Goal: Task Accomplishment & Management: Manage account settings

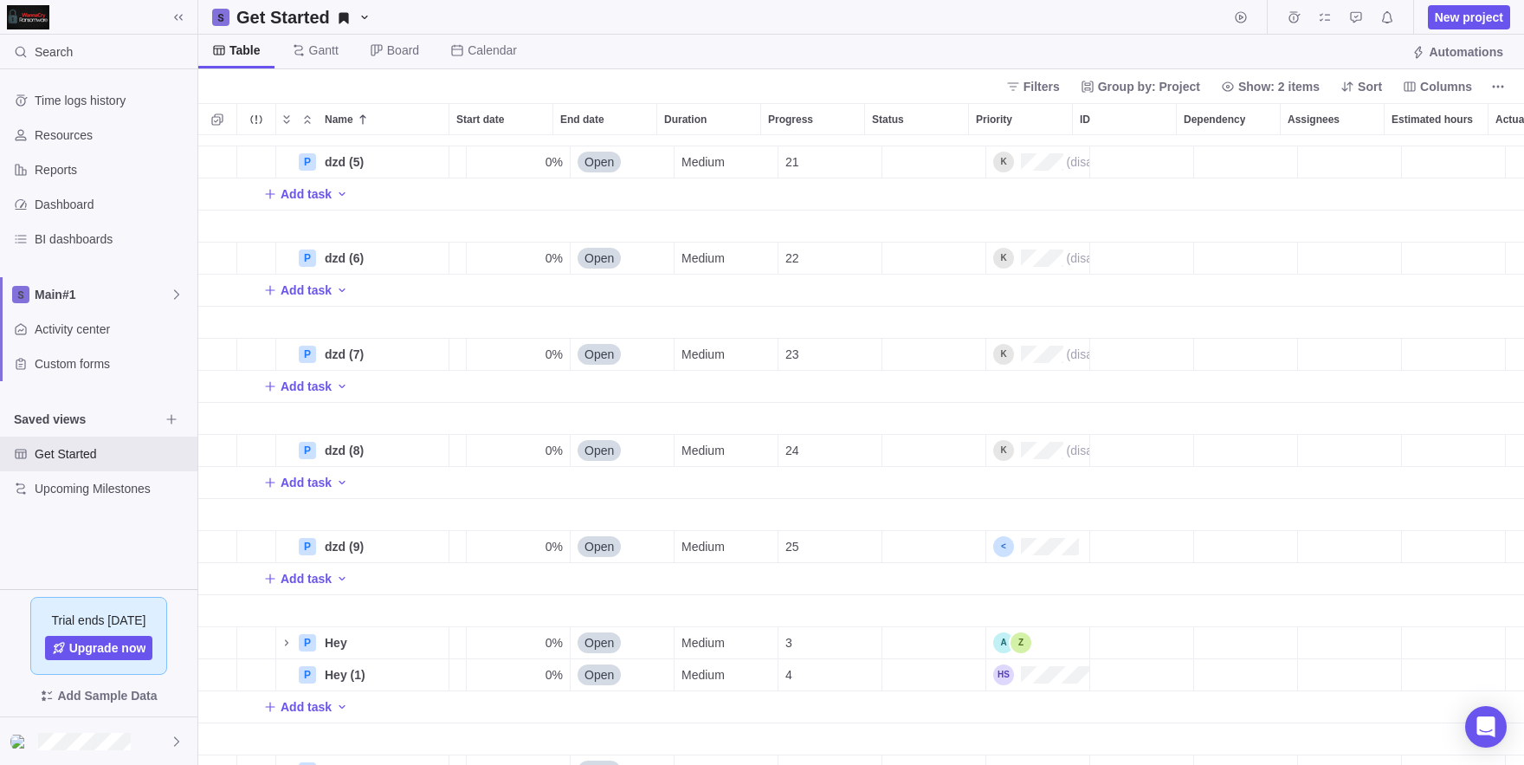
scroll to position [0, 294]
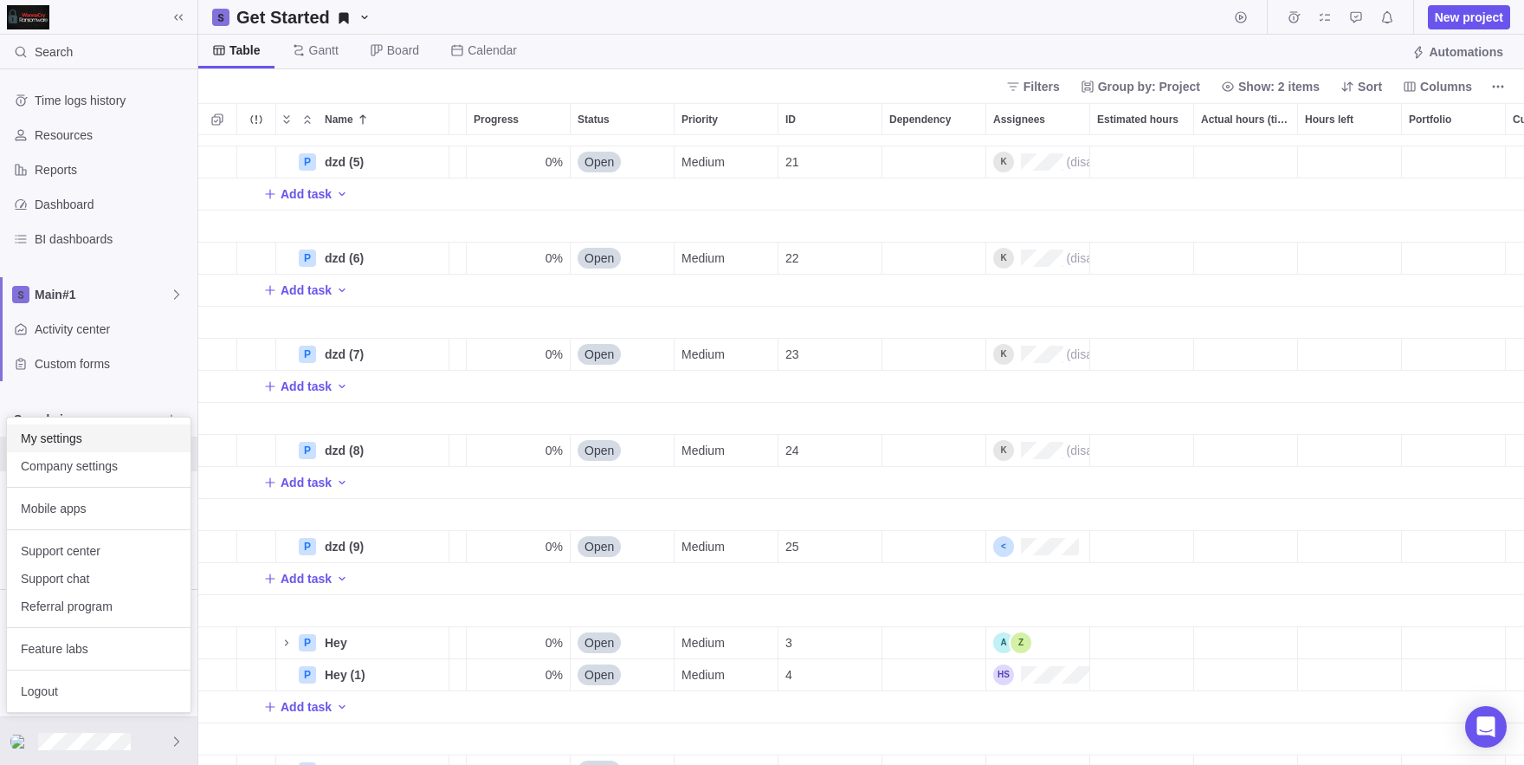
click at [63, 441] on span "My settings" at bounding box center [99, 438] width 156 height 17
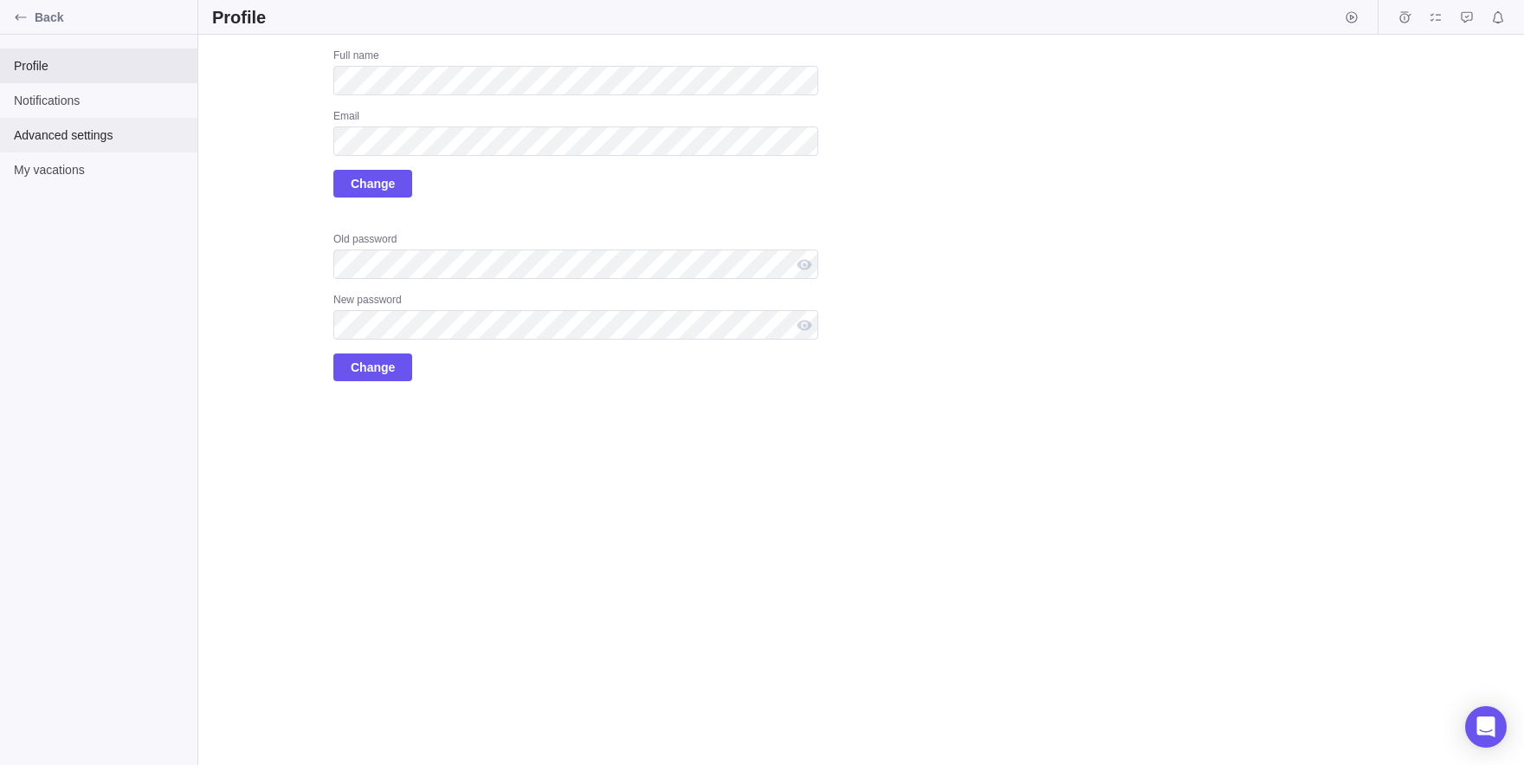
click at [61, 139] on span "Advanced settings" at bounding box center [99, 134] width 170 height 17
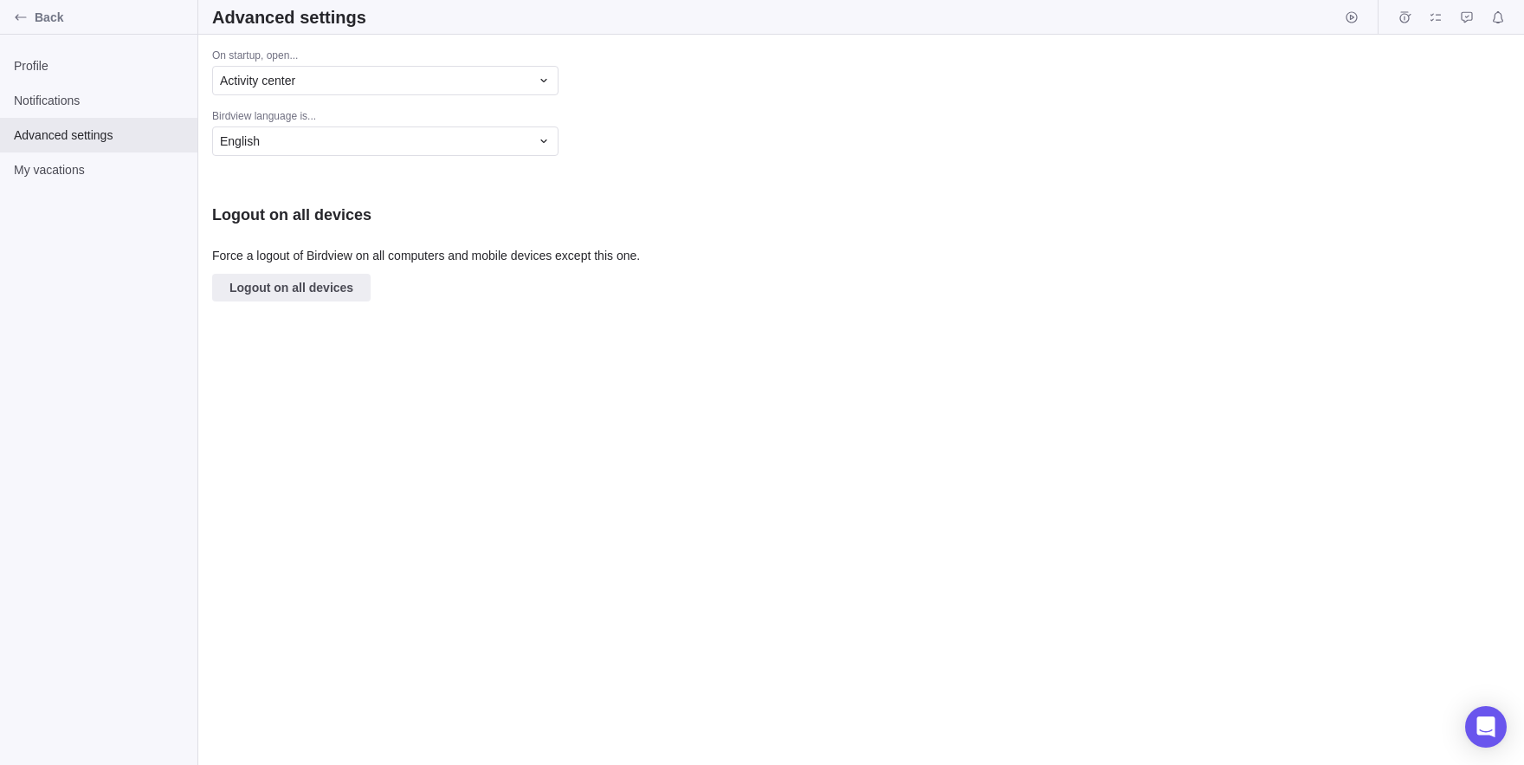
click at [329, 61] on div "On startup, open..." at bounding box center [515, 57] width 606 height 17
click at [344, 68] on div "Activity center" at bounding box center [385, 80] width 346 height 29
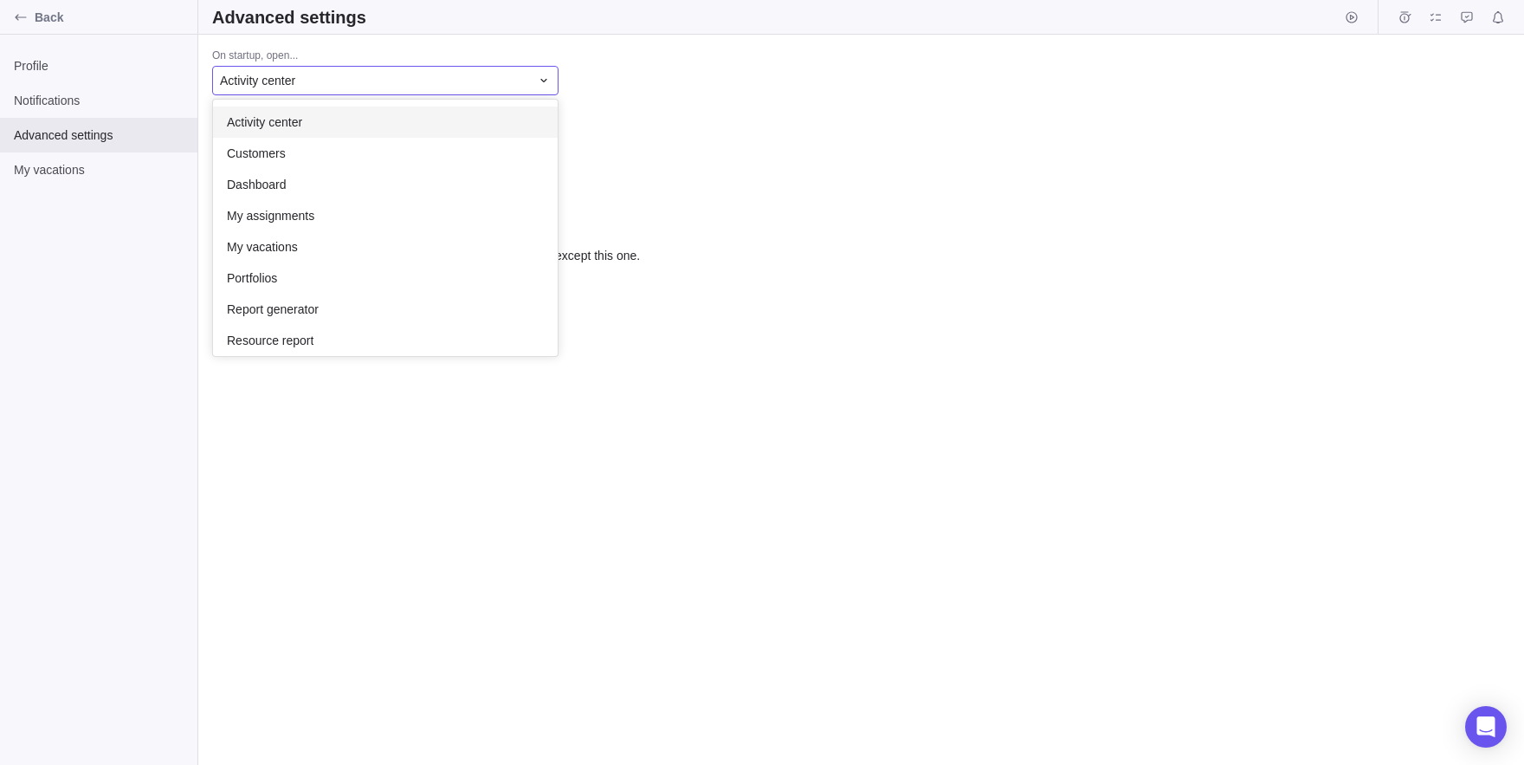
scroll to position [256, 345]
click at [344, 68] on div "Activity center" at bounding box center [385, 80] width 346 height 29
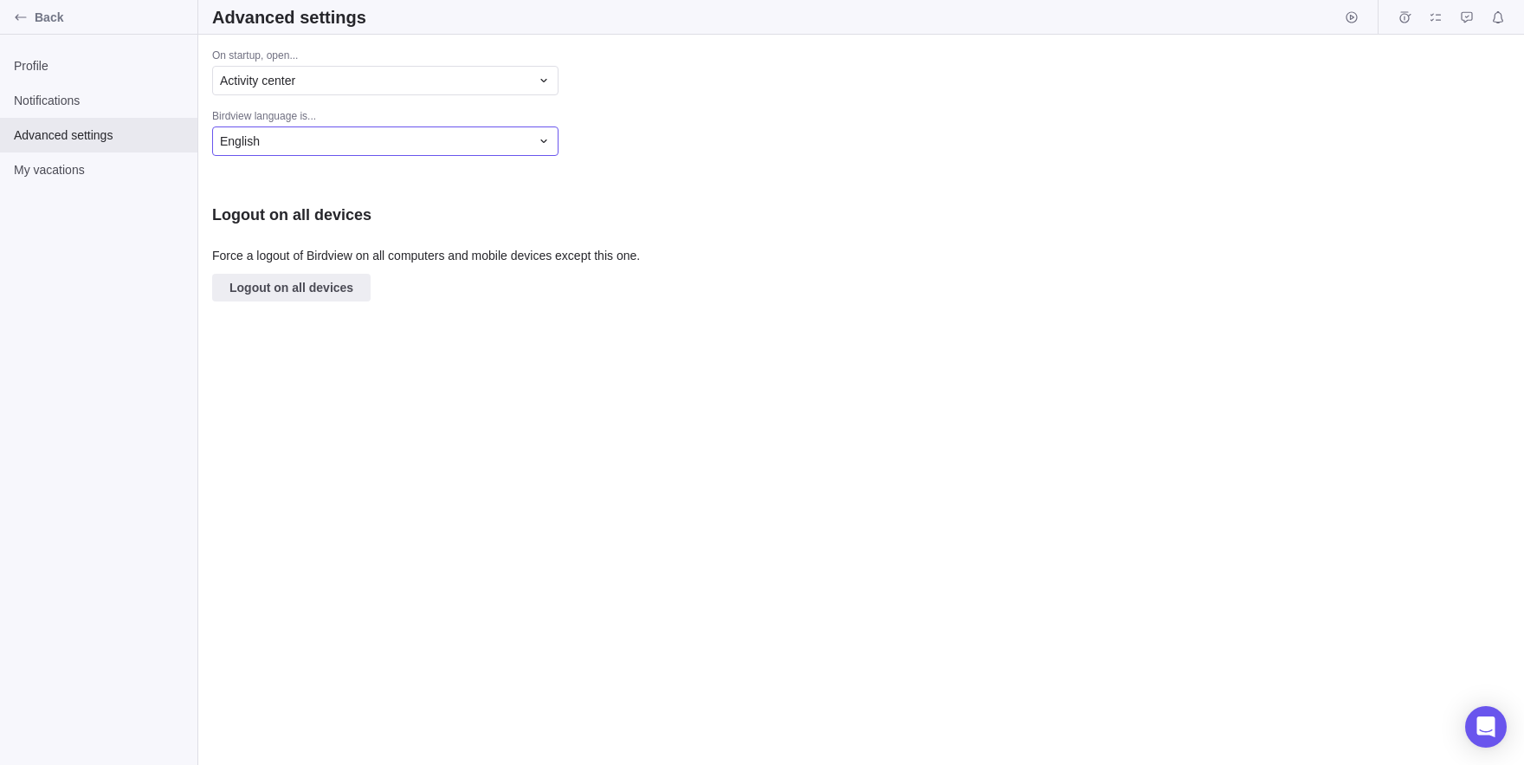
click at [358, 136] on div "English" at bounding box center [375, 141] width 310 height 17
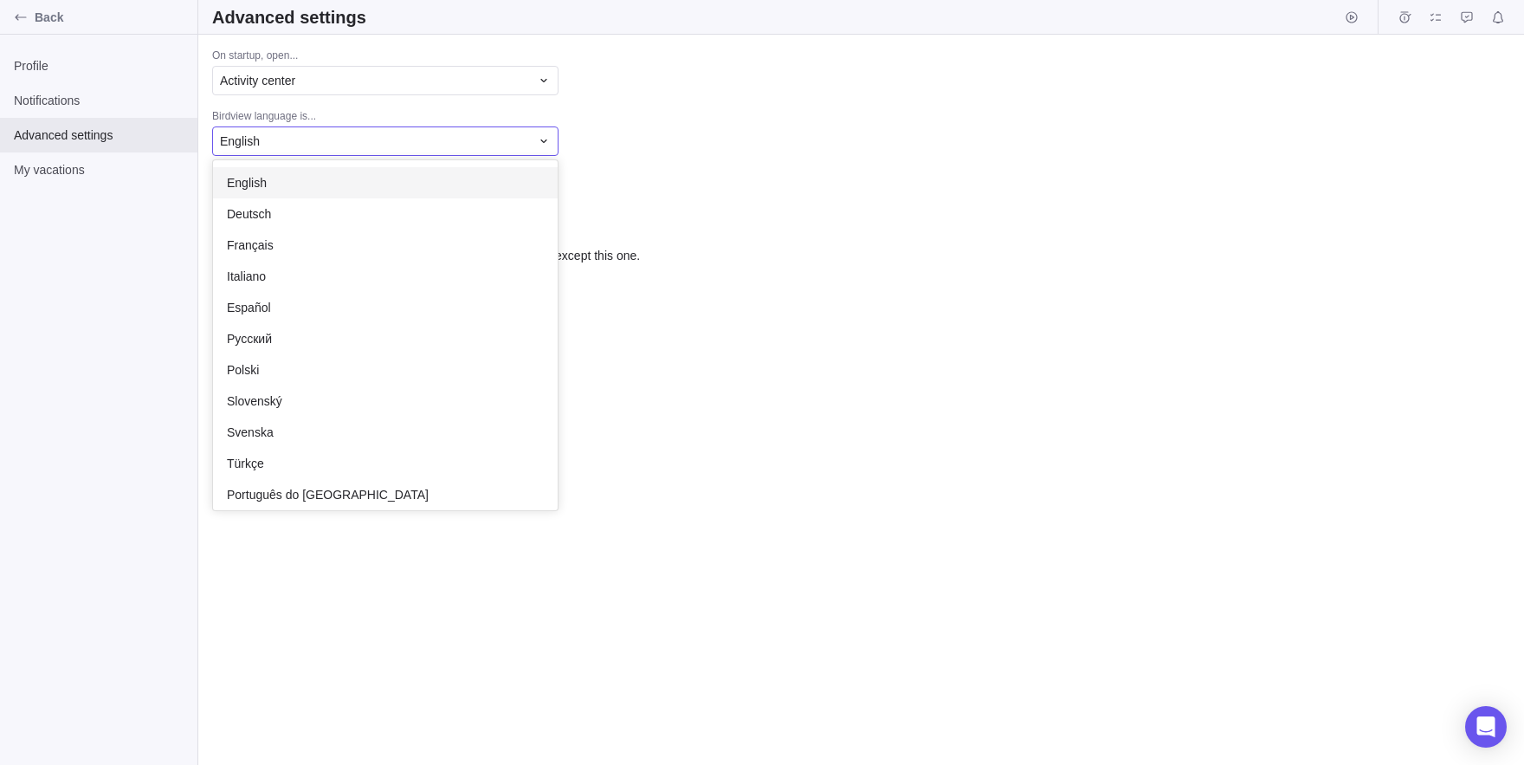
scroll to position [350, 345]
click at [242, 142] on span "English" at bounding box center [240, 141] width 40 height 17
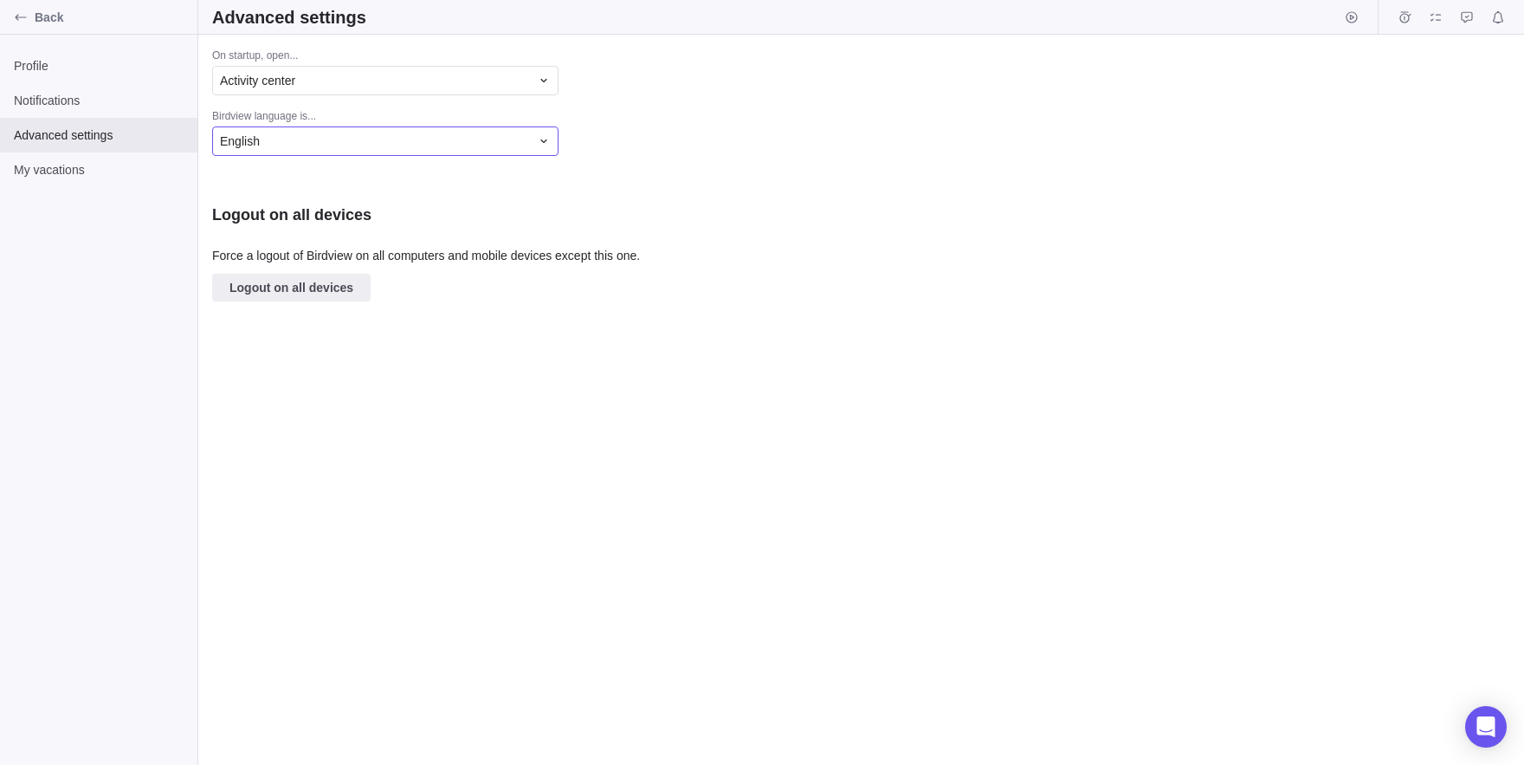
click at [282, 133] on div "English" at bounding box center [375, 141] width 310 height 17
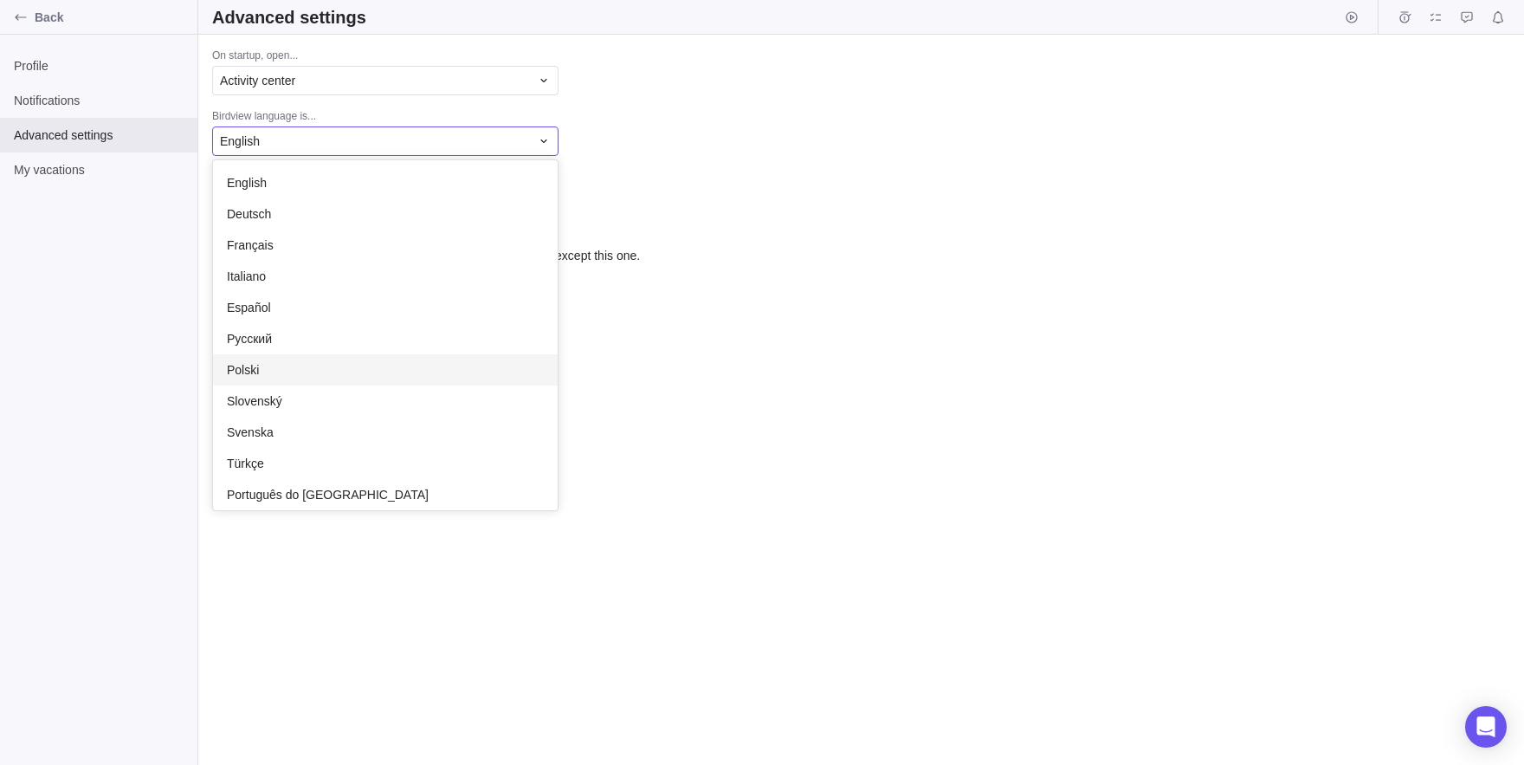
scroll to position [38, 0]
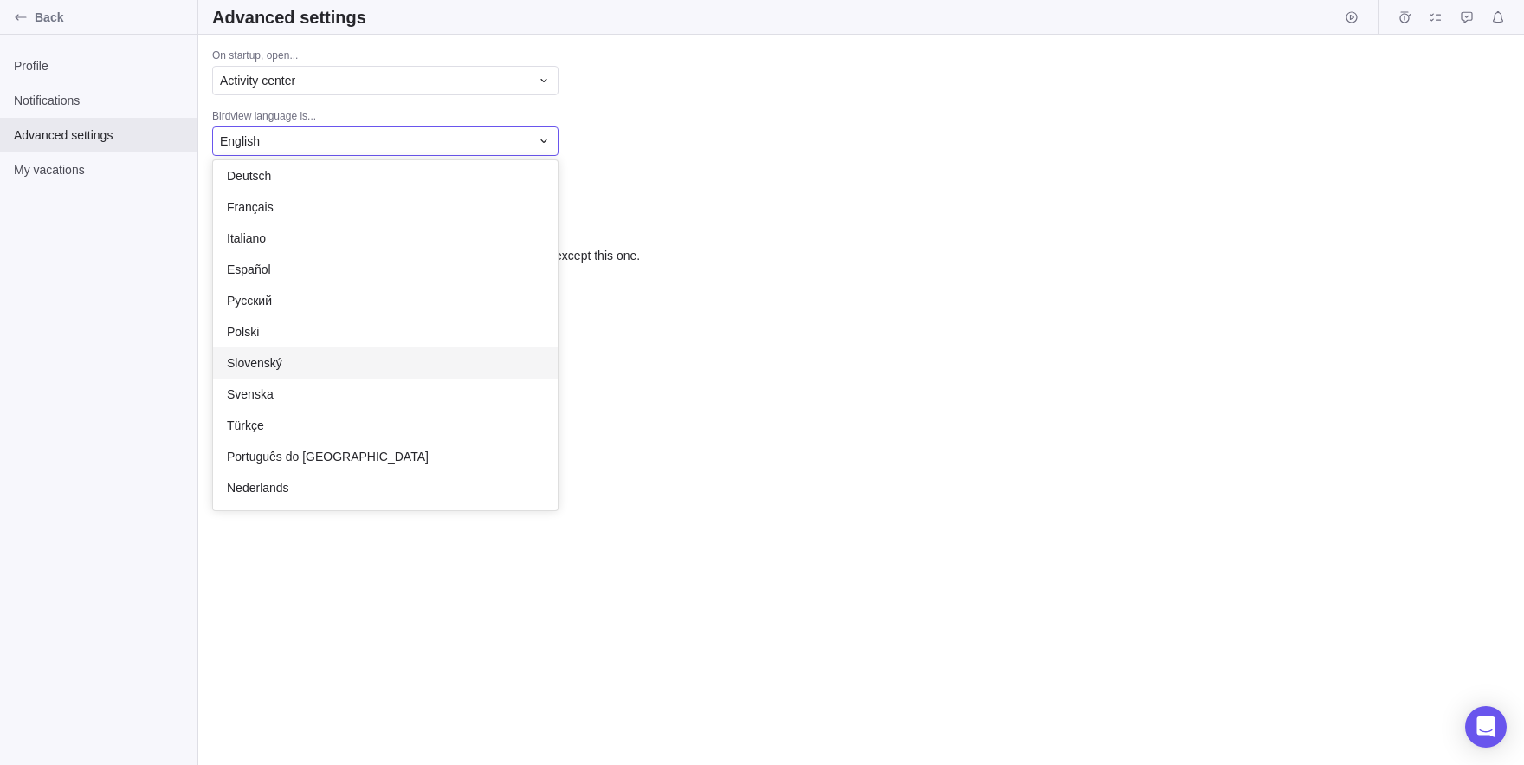
click at [119, 396] on body "Back Profile Notifications Advanced settings My vacations Advanced settings On …" at bounding box center [762, 382] width 1524 height 765
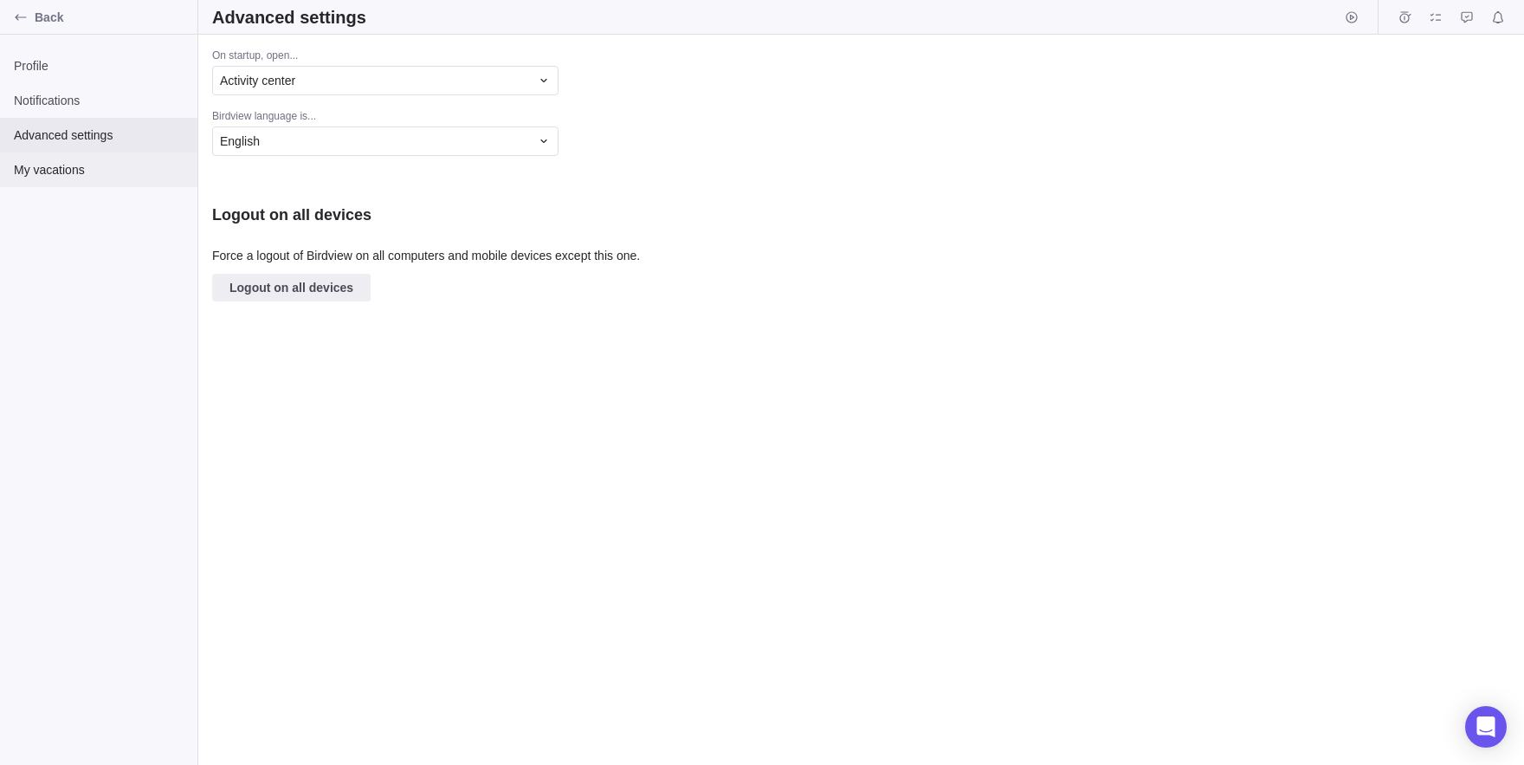
click at [100, 168] on span "My vacations" at bounding box center [99, 169] width 170 height 17
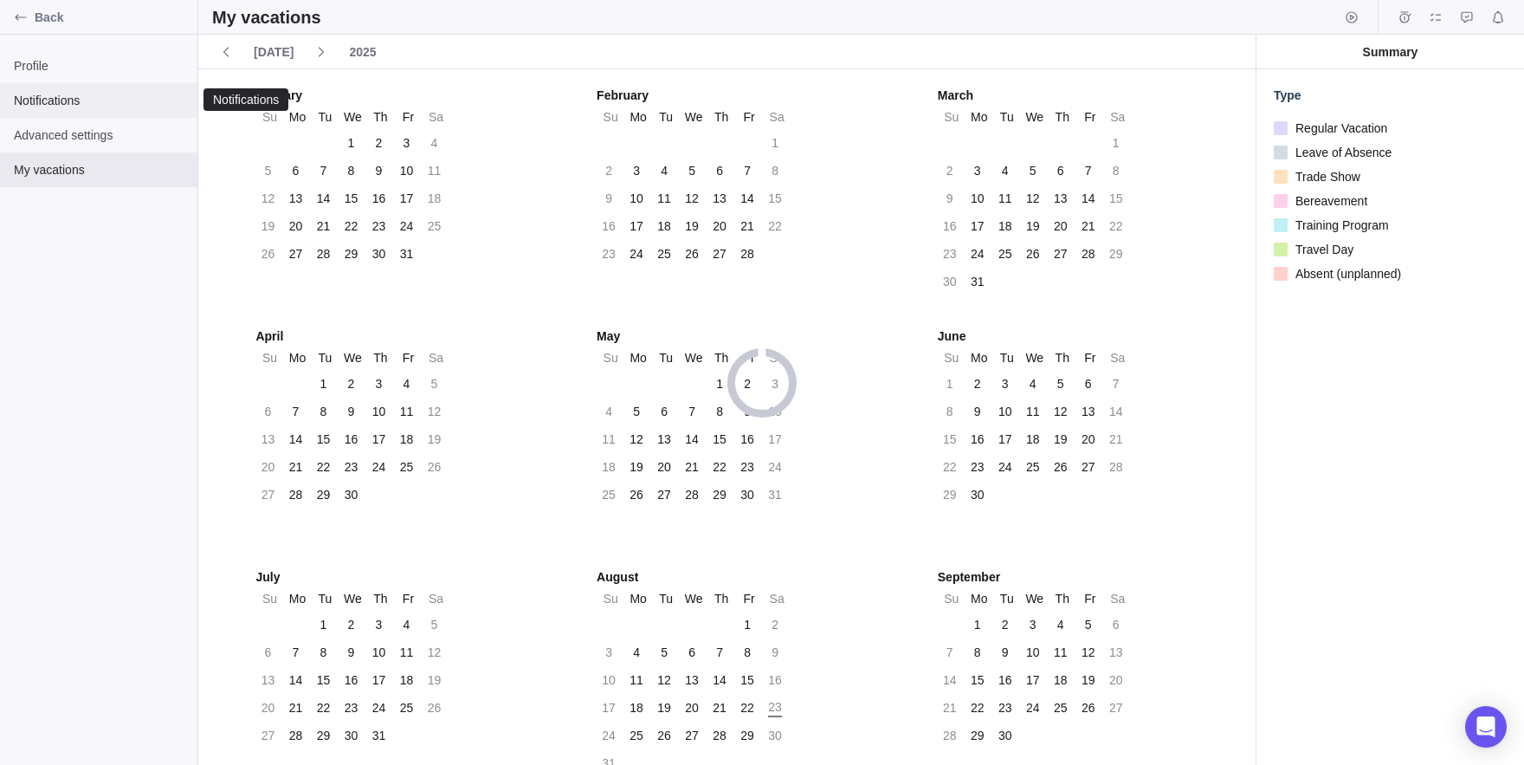
click at [87, 87] on div "Notifications" at bounding box center [98, 100] width 197 height 35
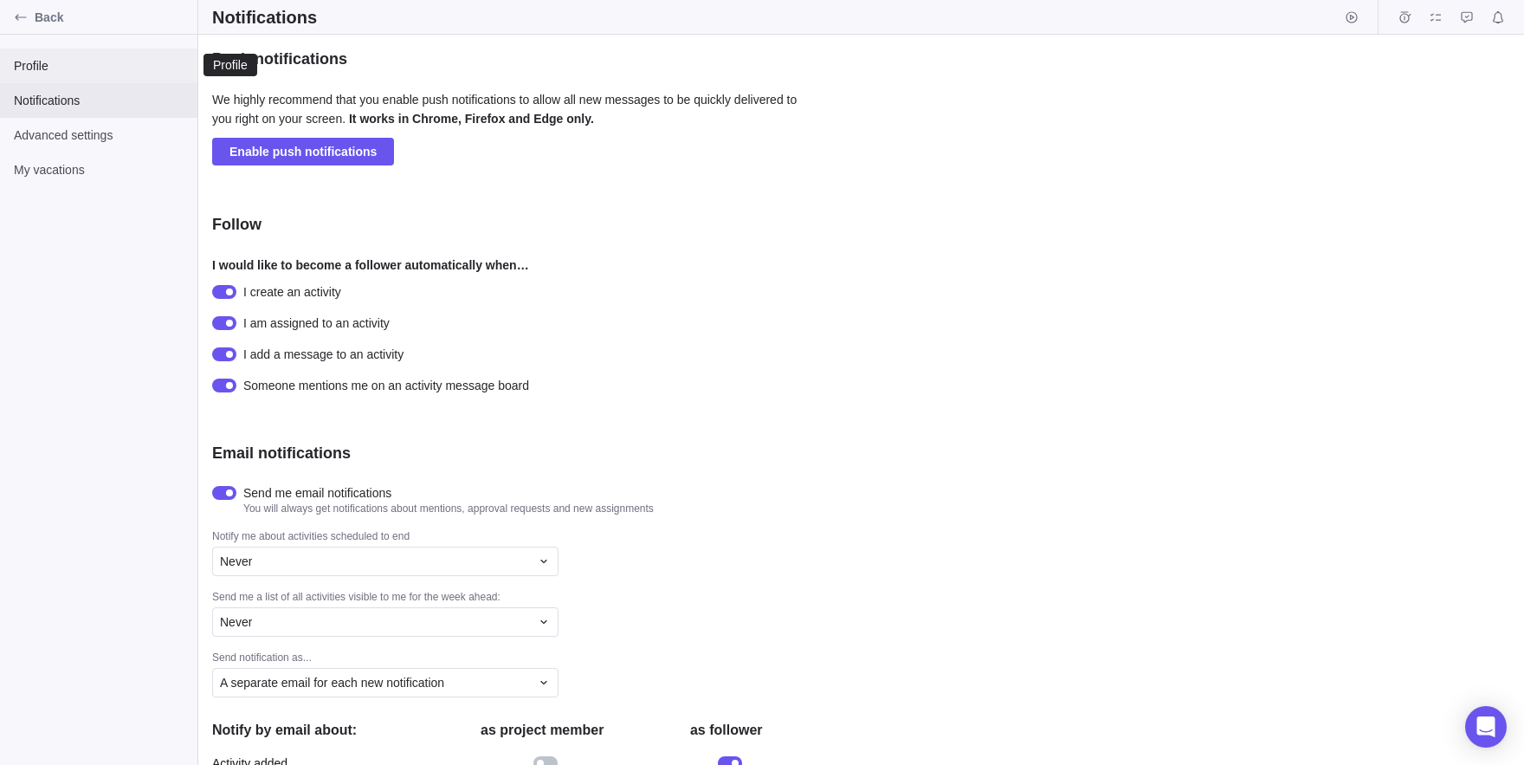
click at [36, 61] on span "Profile" at bounding box center [99, 65] width 170 height 17
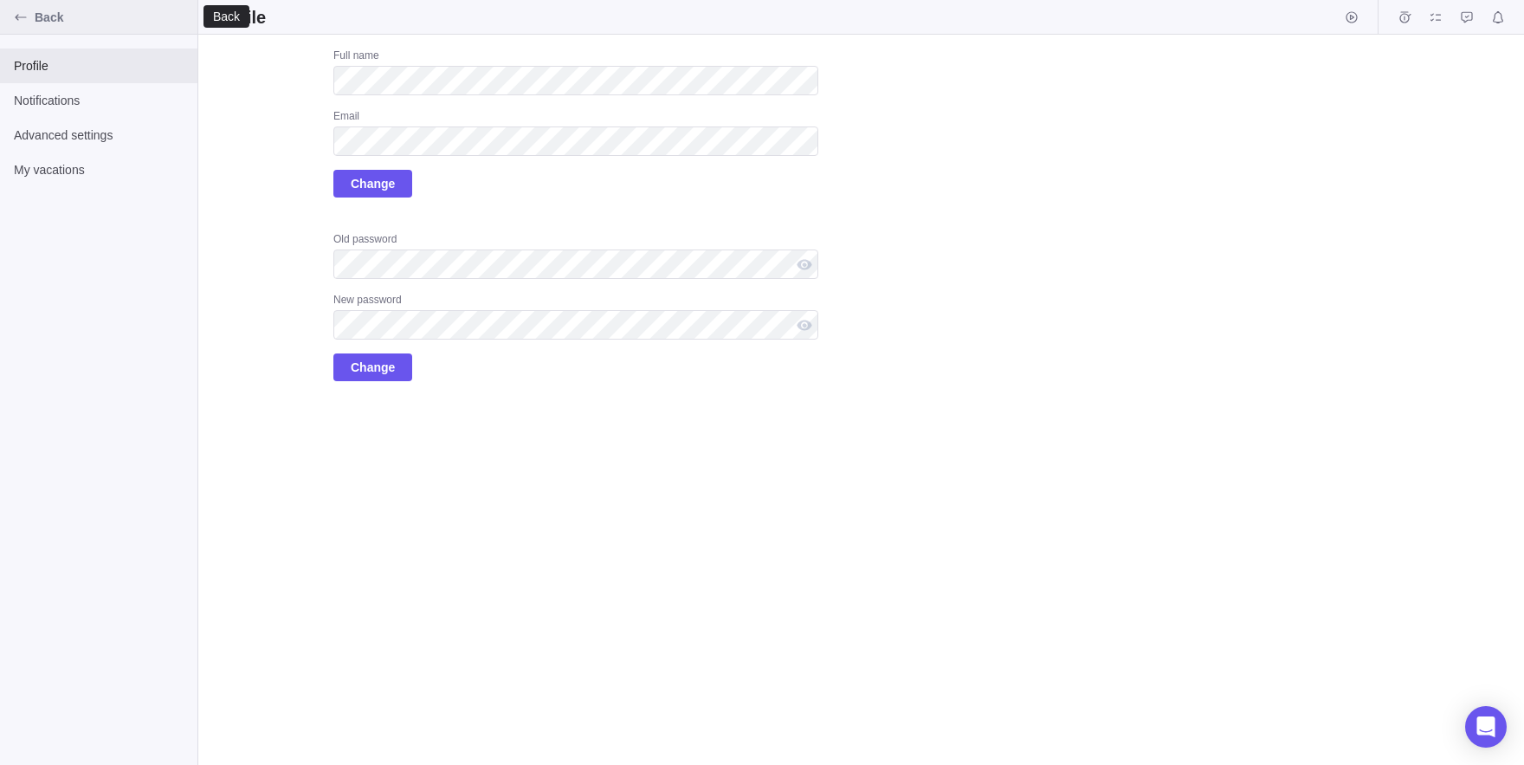
click at [26, 12] on icon "Back" at bounding box center [21, 17] width 14 height 14
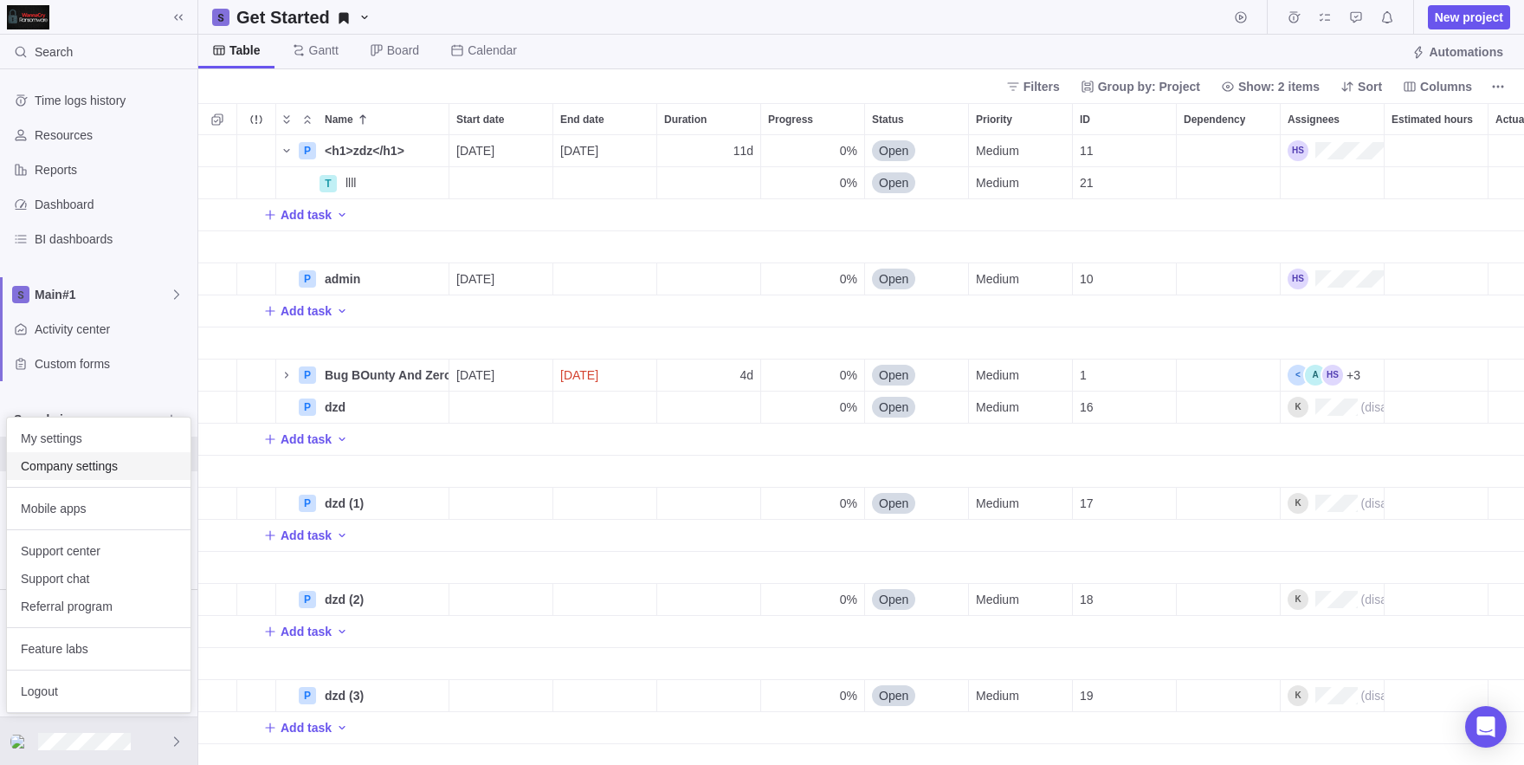
scroll to position [630, 1326]
click at [91, 475] on div "Company settings" at bounding box center [99, 466] width 184 height 28
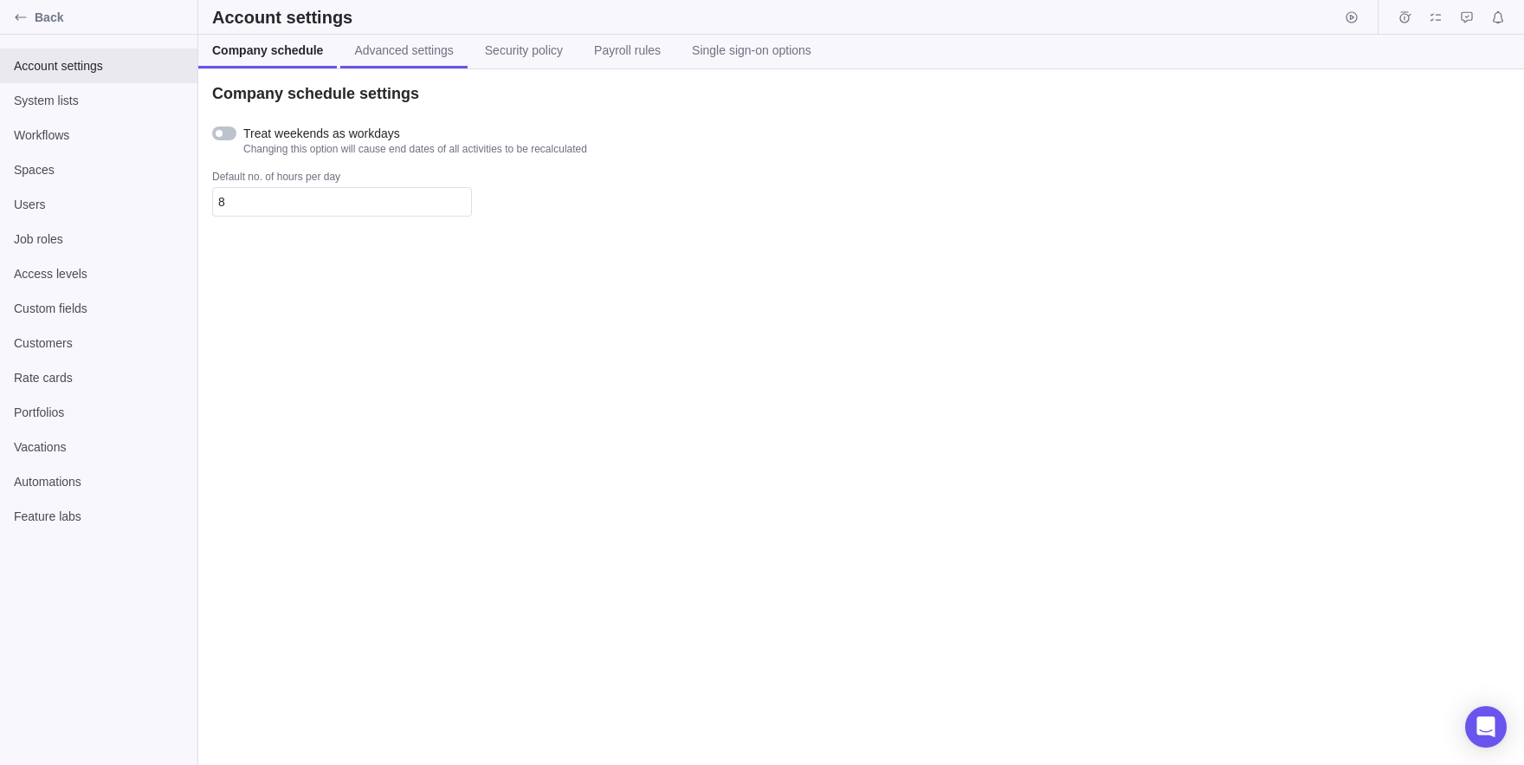
click at [395, 59] on span "Advanced settings" at bounding box center [403, 50] width 99 height 17
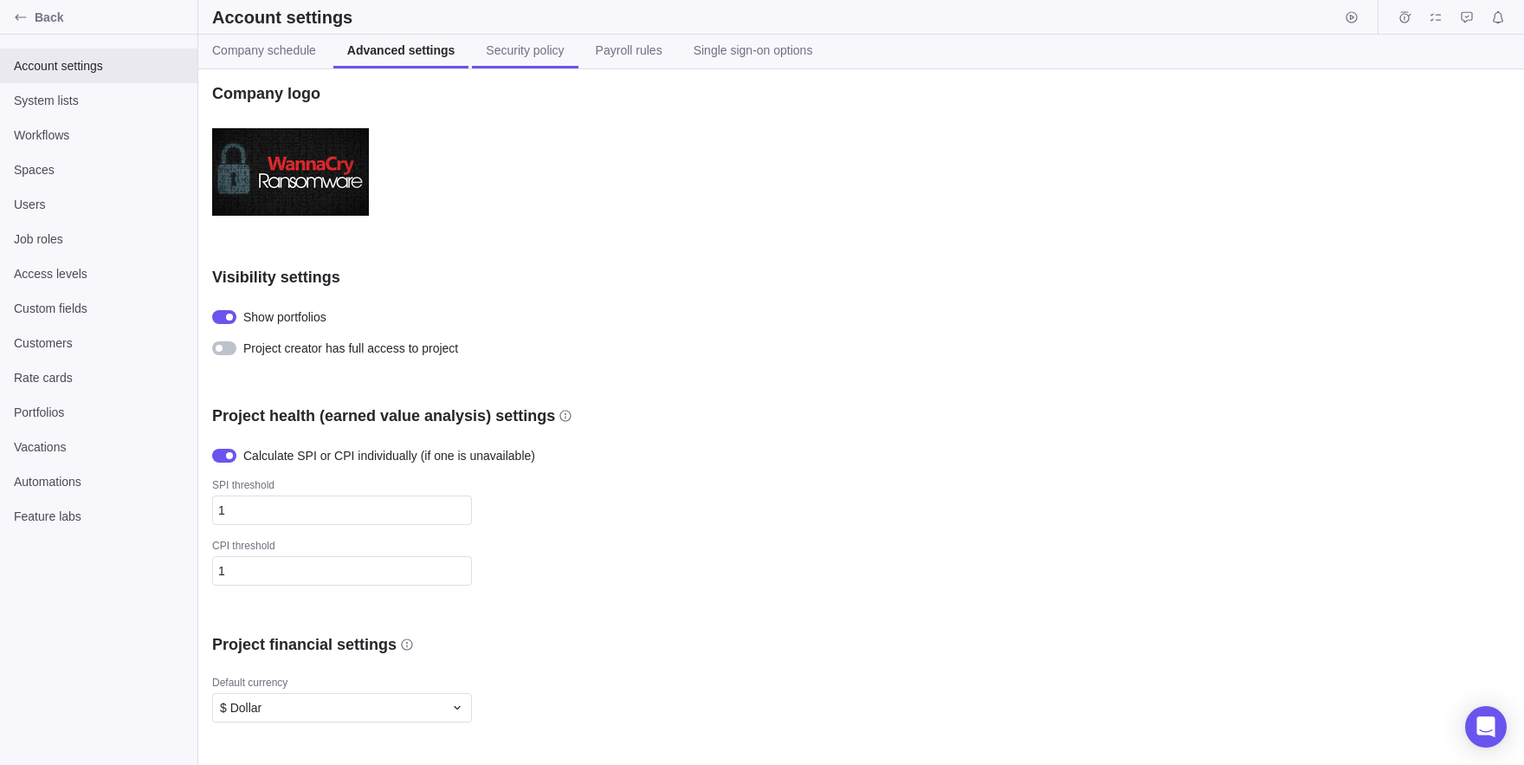
click at [573, 61] on link "Security policy" at bounding box center [525, 52] width 106 height 34
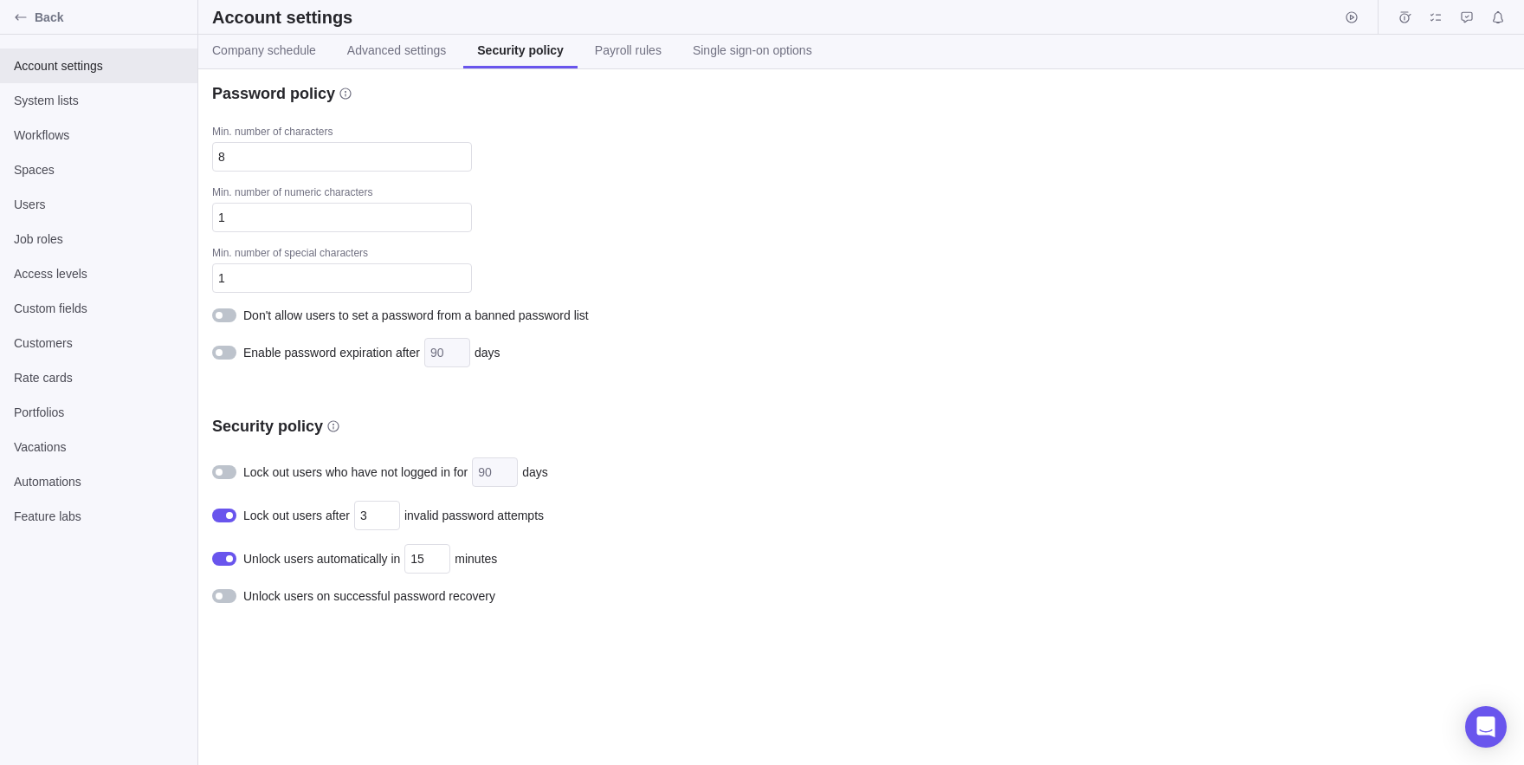
click at [224, 588] on div at bounding box center [227, 595] width 31 height 17
click at [651, 47] on span "Payroll rules" at bounding box center [628, 50] width 67 height 17
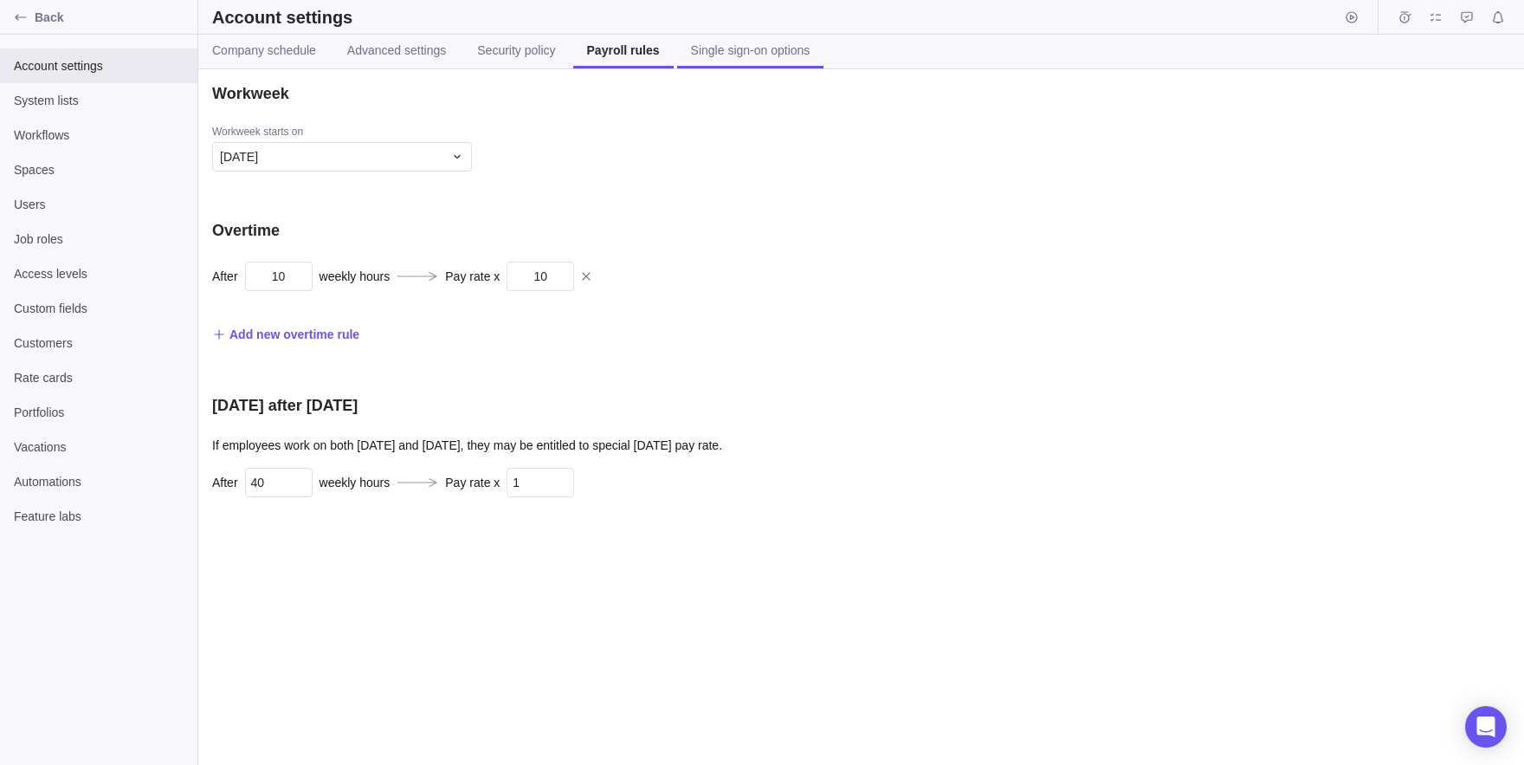
click at [805, 43] on span "Single sign-on options" at bounding box center [751, 50] width 120 height 17
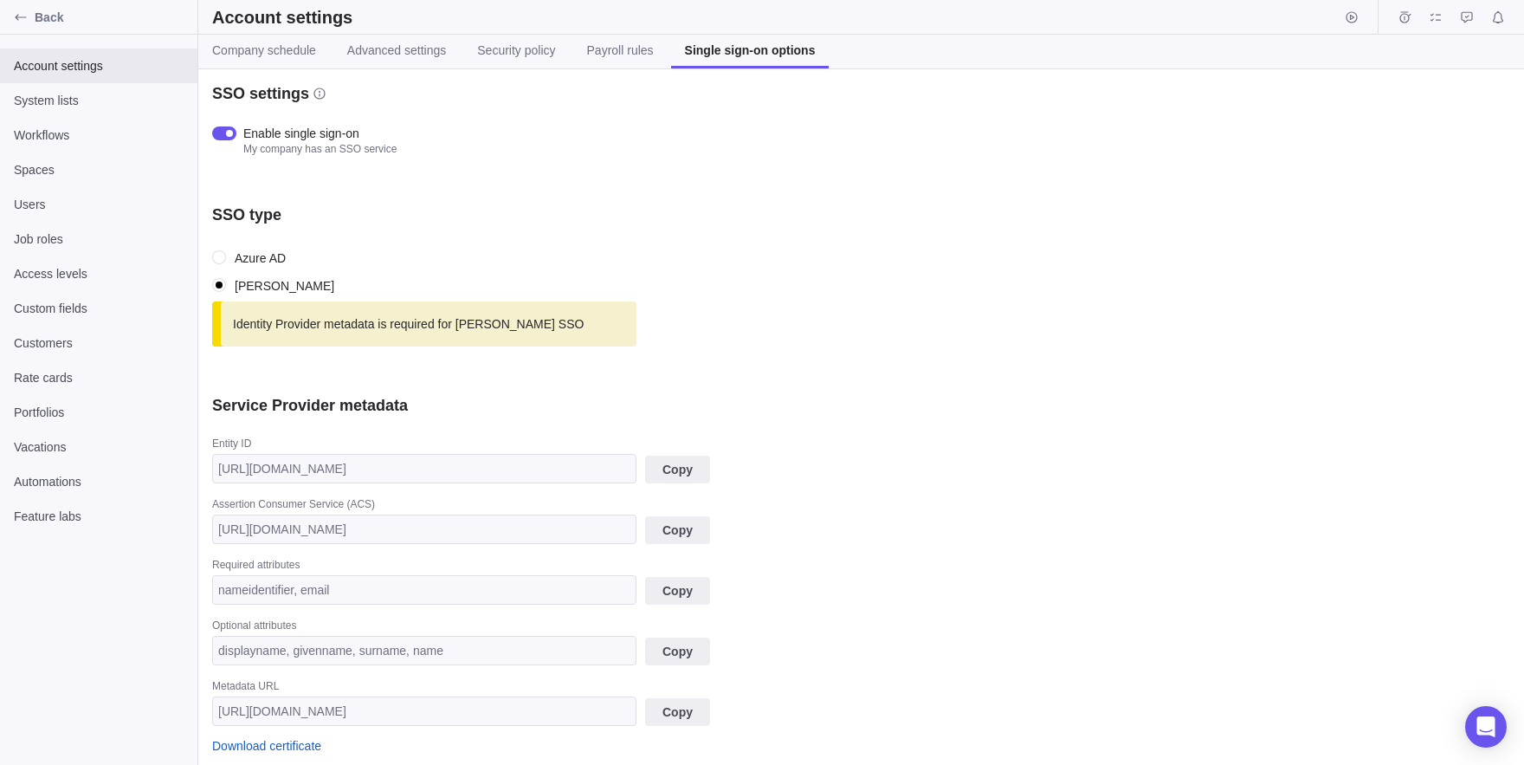
scroll to position [548, 0]
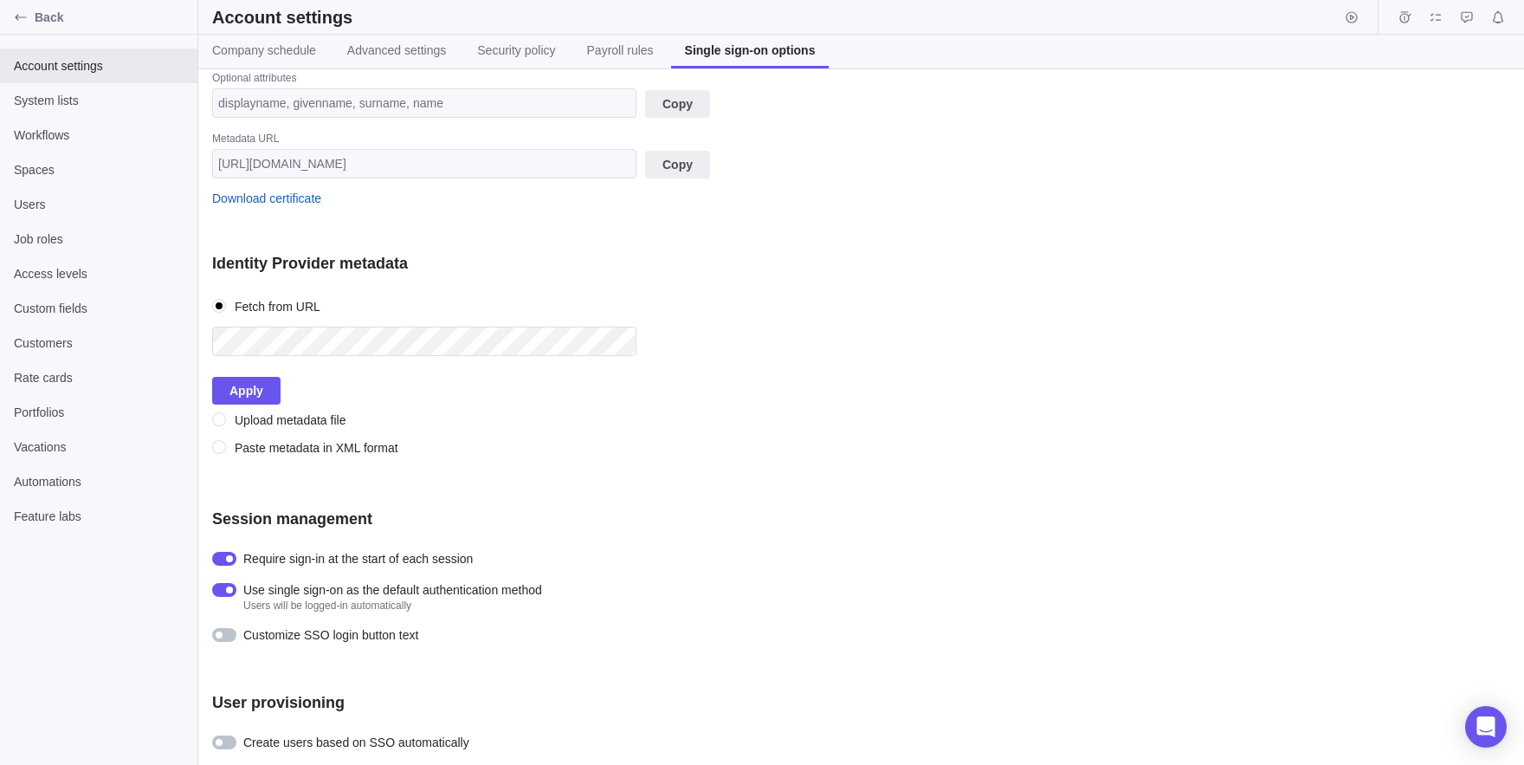
click at [729, 257] on div "Identity Provider metadata" at bounding box center [515, 263] width 606 height 21
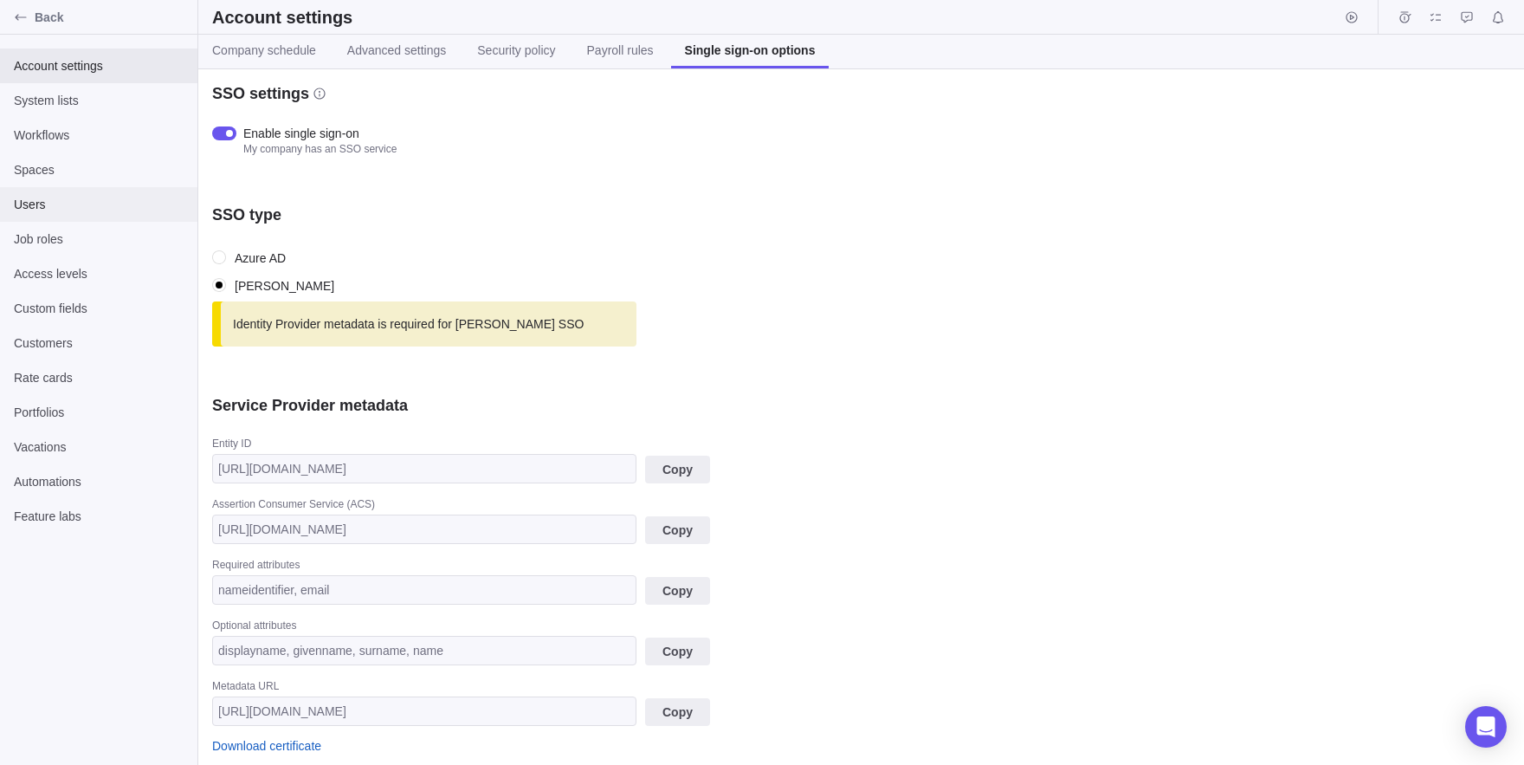
click at [32, 210] on span "Users" at bounding box center [99, 204] width 170 height 17
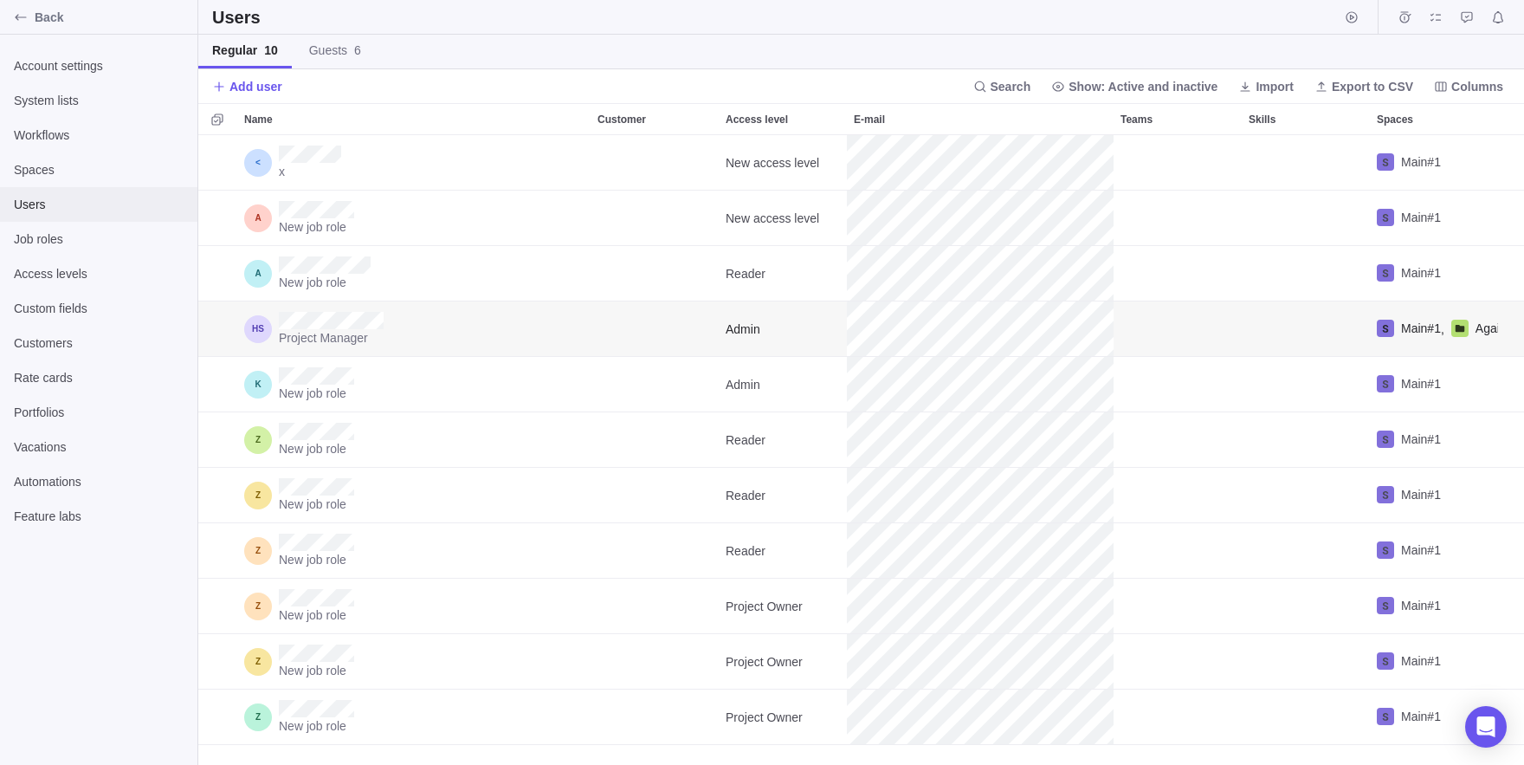
scroll to position [630, 1326]
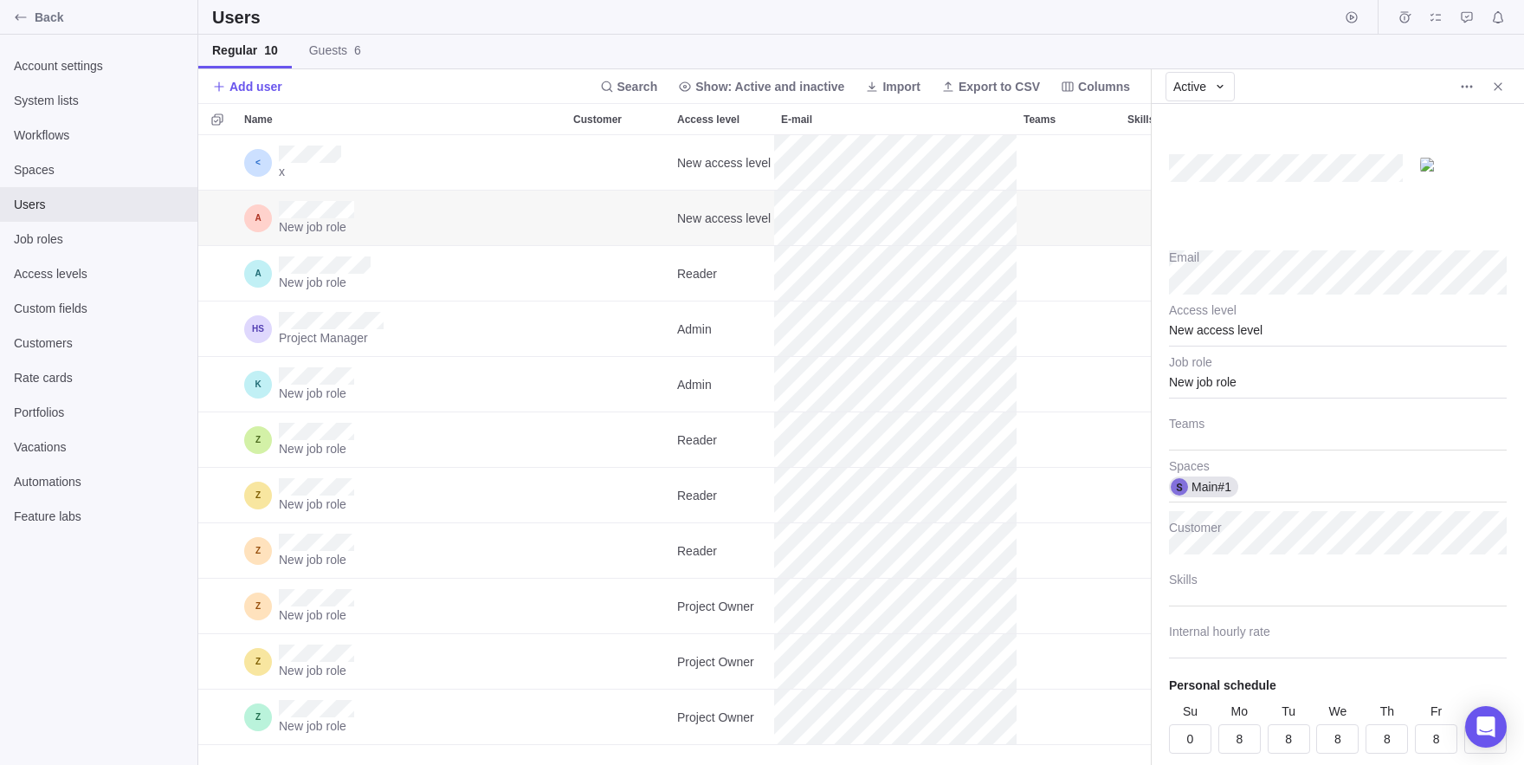
scroll to position [58, 0]
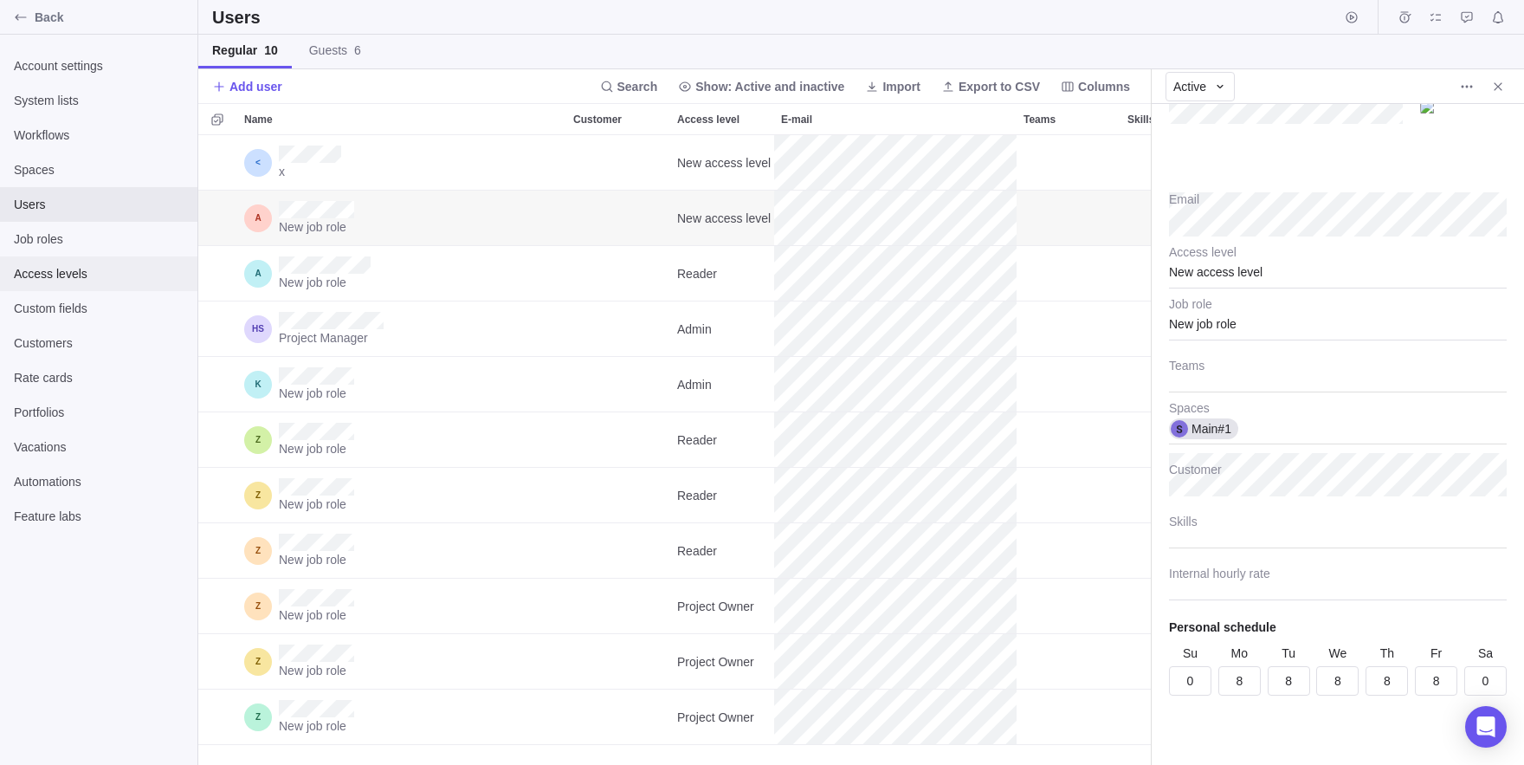
click at [70, 288] on div "Access levels" at bounding box center [98, 273] width 197 height 35
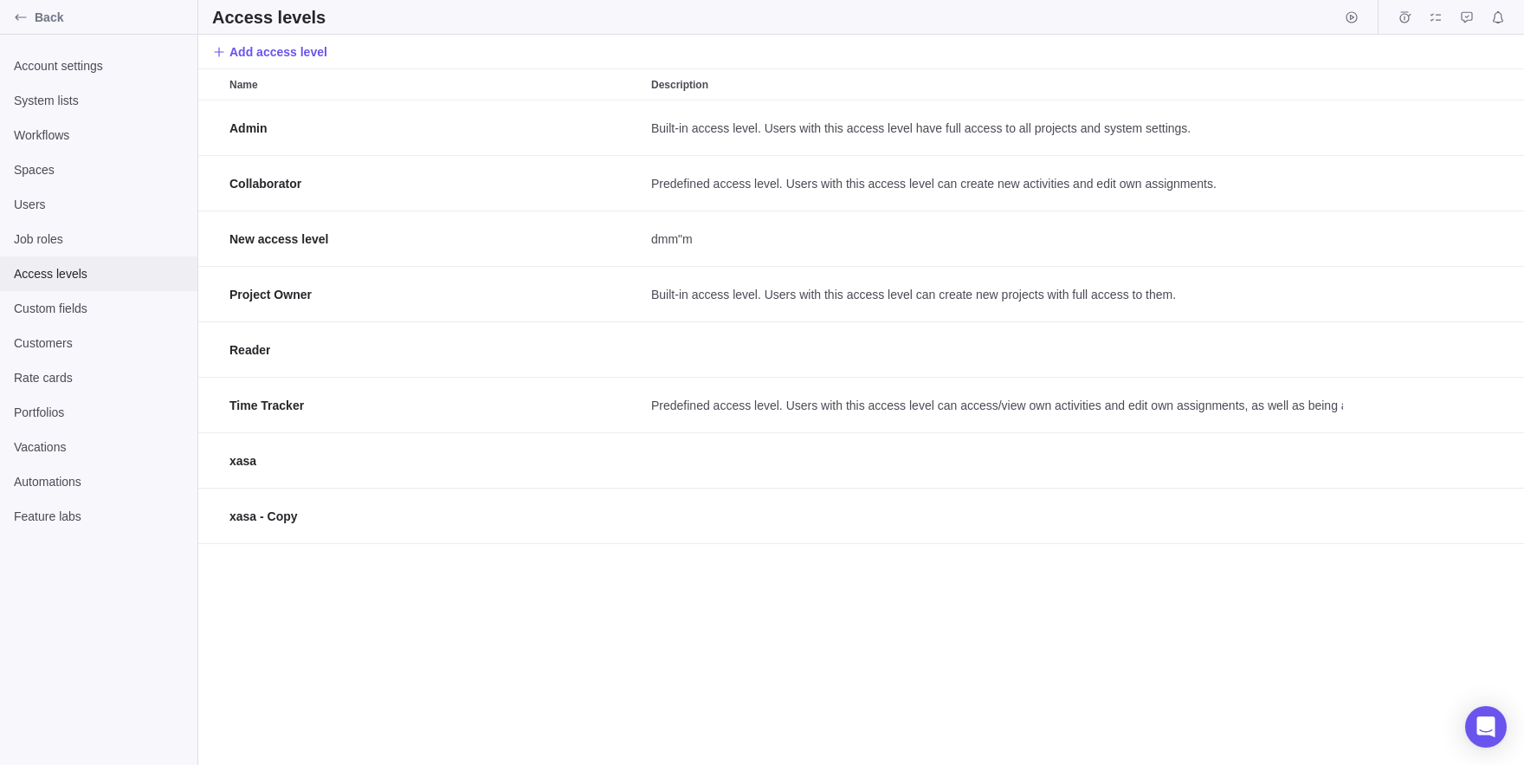
scroll to position [664, 1326]
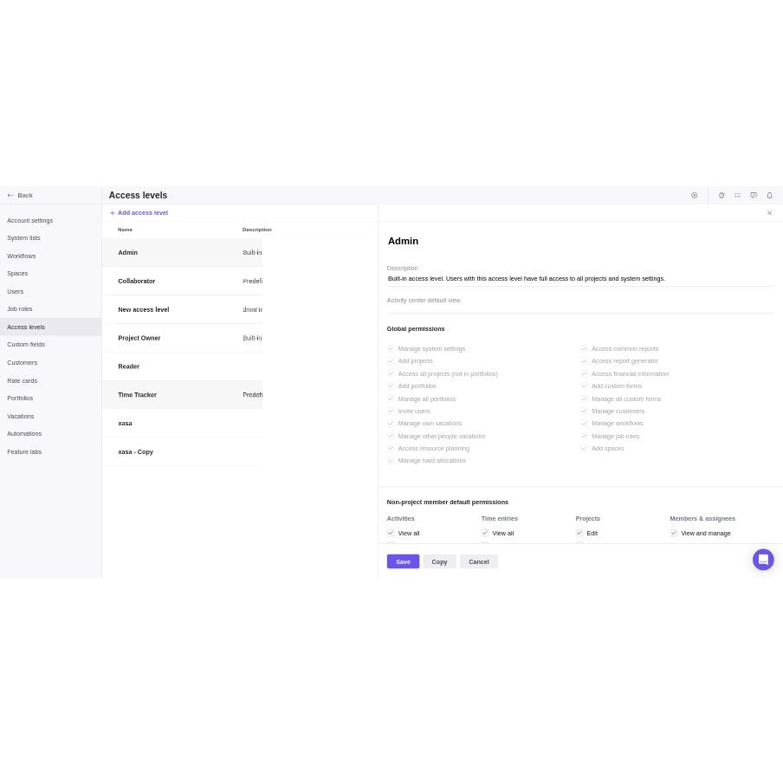
scroll to position [1, 2]
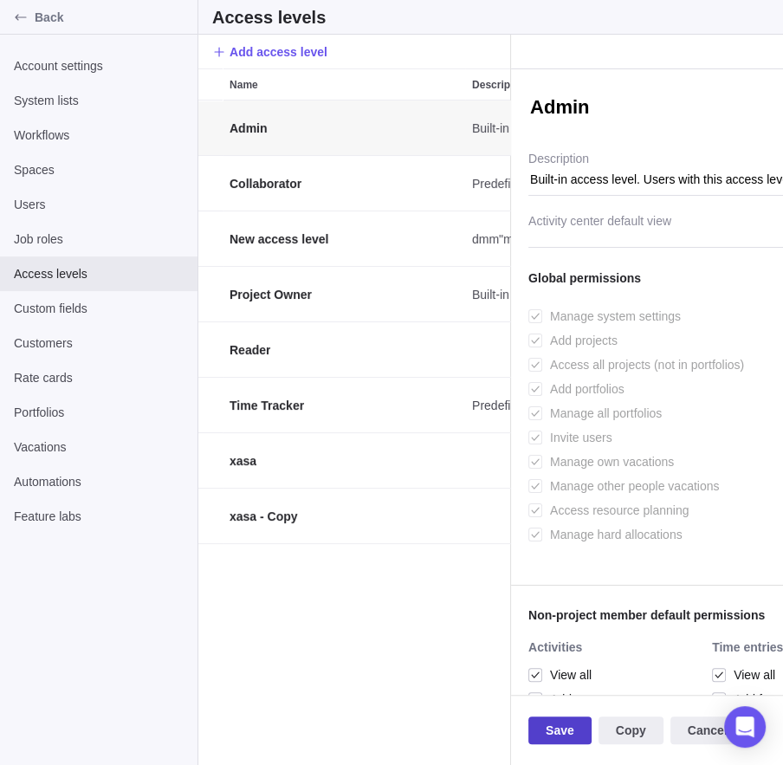
click at [580, 727] on span "Save" at bounding box center [559, 730] width 63 height 28
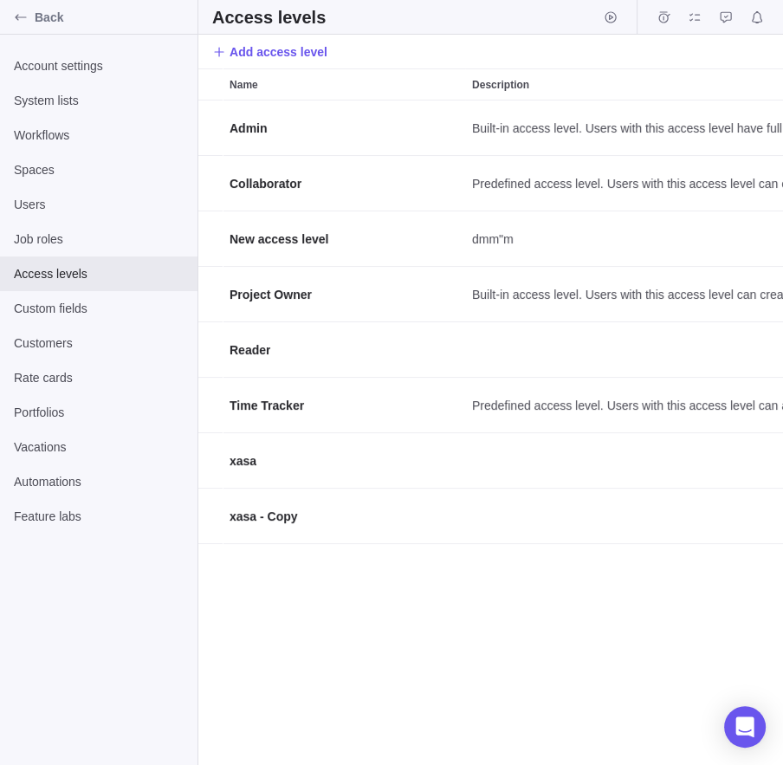
scroll to position [664, 585]
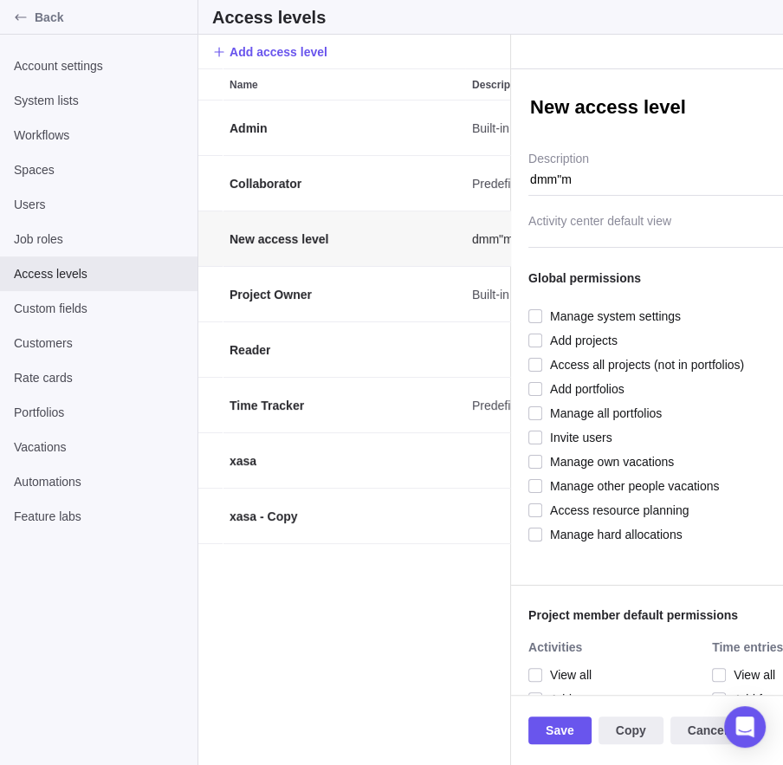
scroll to position [1, 2]
type textarea "x"
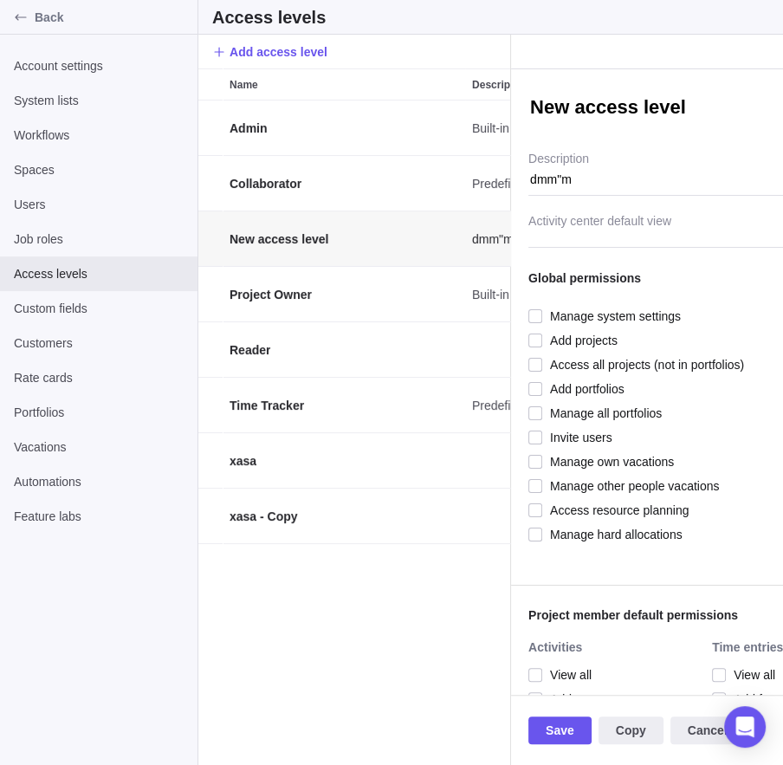
type textarea "l"
type textarea "x"
type textarea "ll"
type textarea "x"
click at [572, 739] on span "Save" at bounding box center [560, 730] width 29 height 21
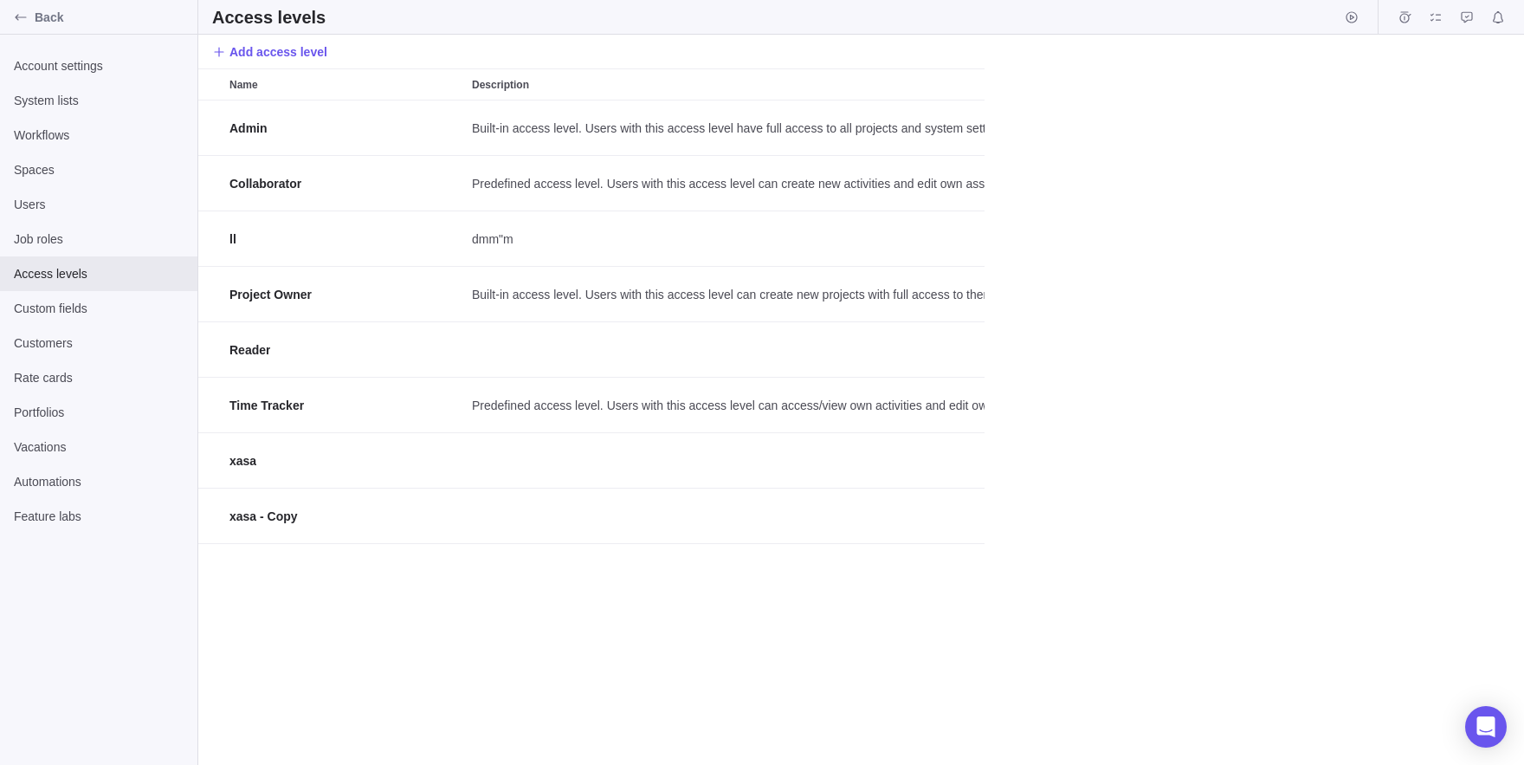
scroll to position [664, 1326]
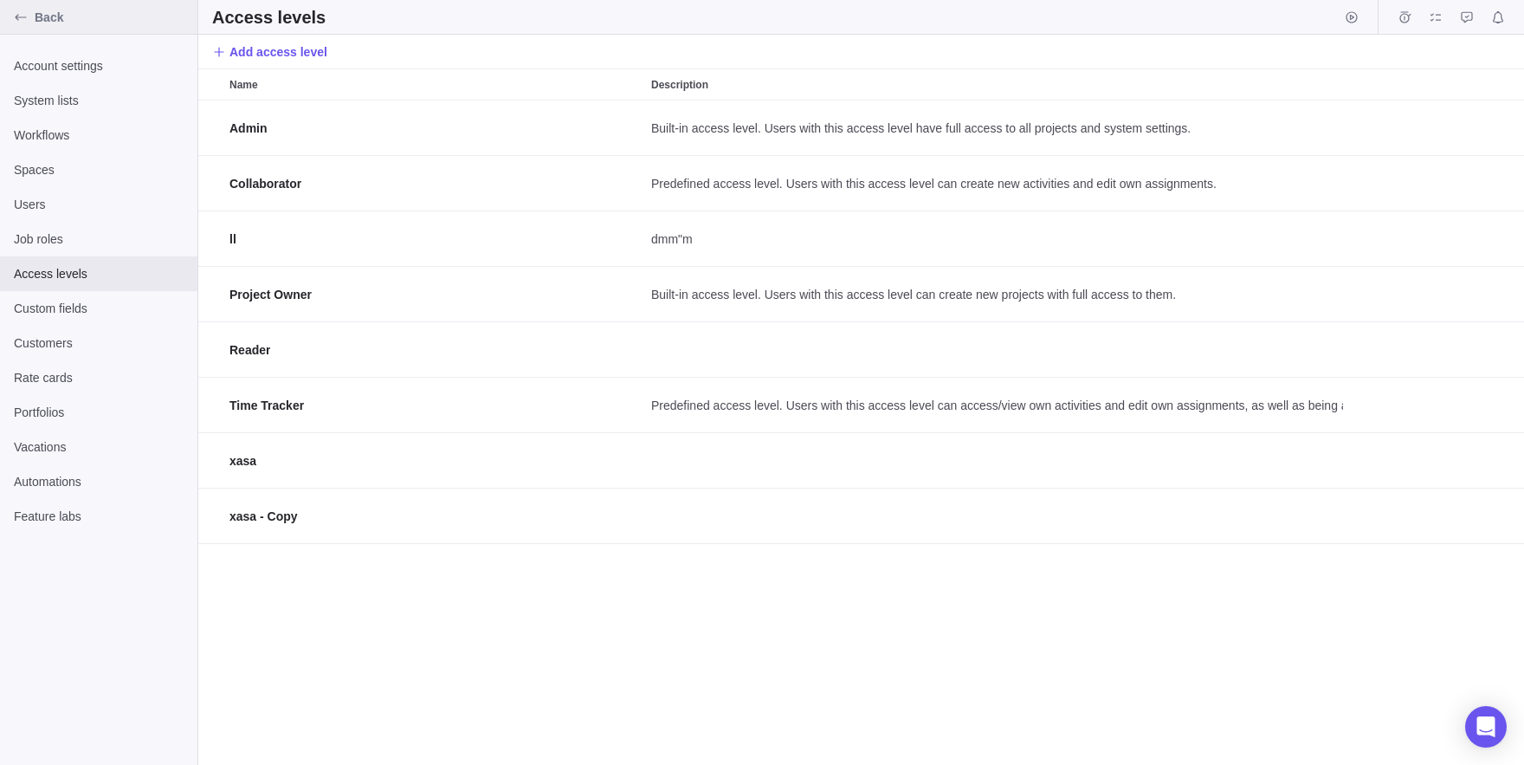
click at [62, 14] on span "Back" at bounding box center [113, 17] width 156 height 17
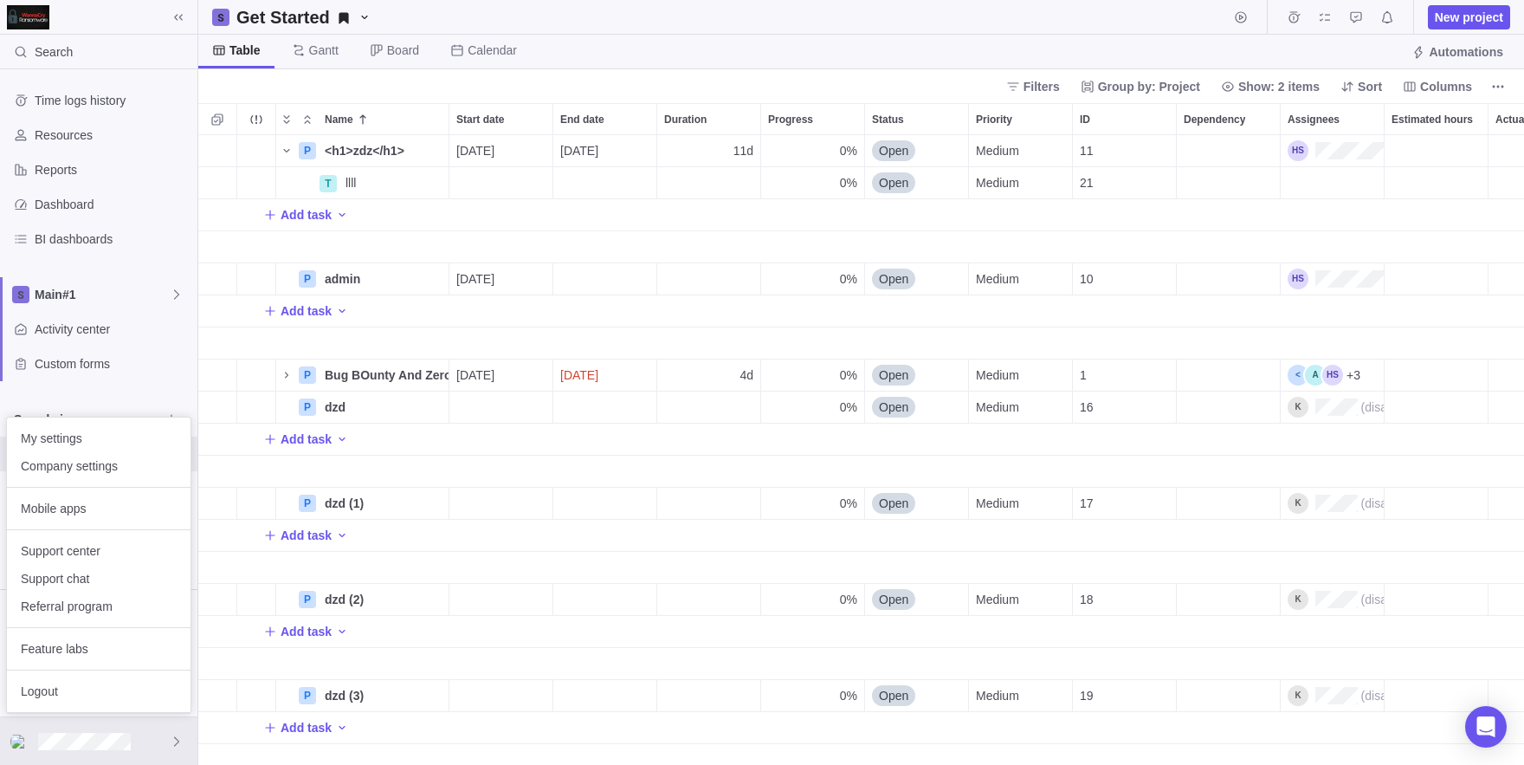
scroll to position [630, 1326]
click at [121, 679] on div "Logout" at bounding box center [99, 691] width 184 height 28
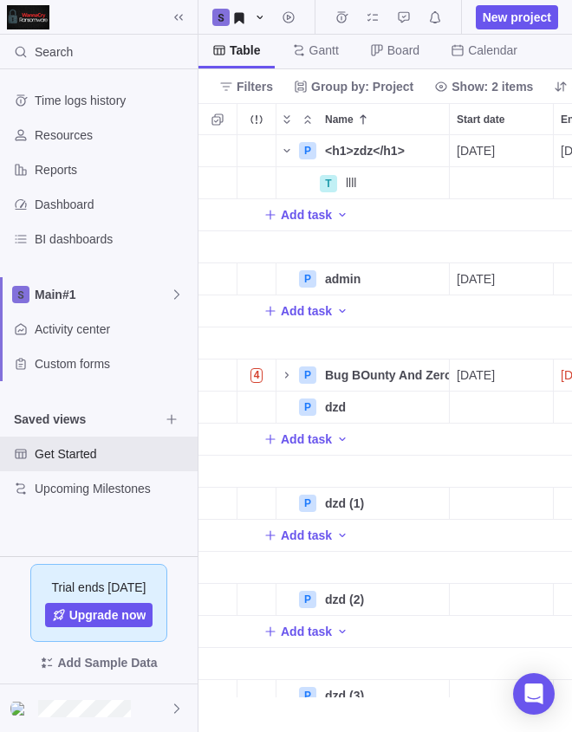
scroll to position [597, 373]
click at [139, 701] on div at bounding box center [98, 708] width 197 height 48
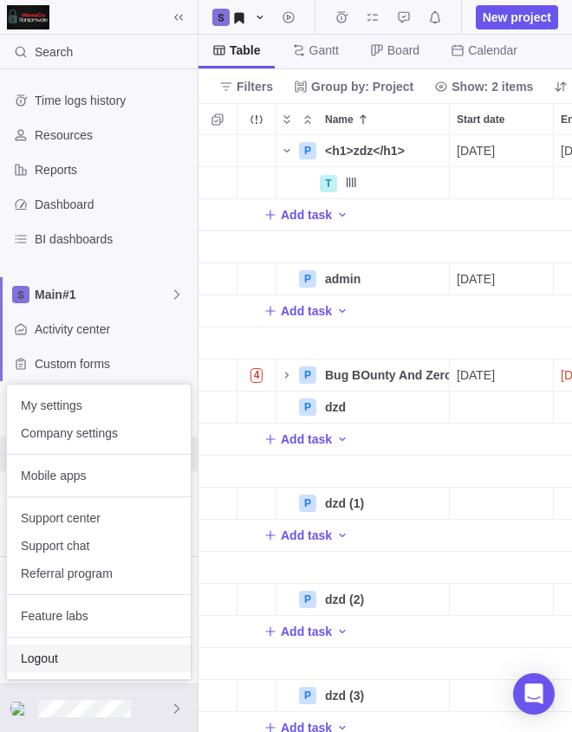
click at [66, 653] on span "Logout" at bounding box center [99, 658] width 156 height 17
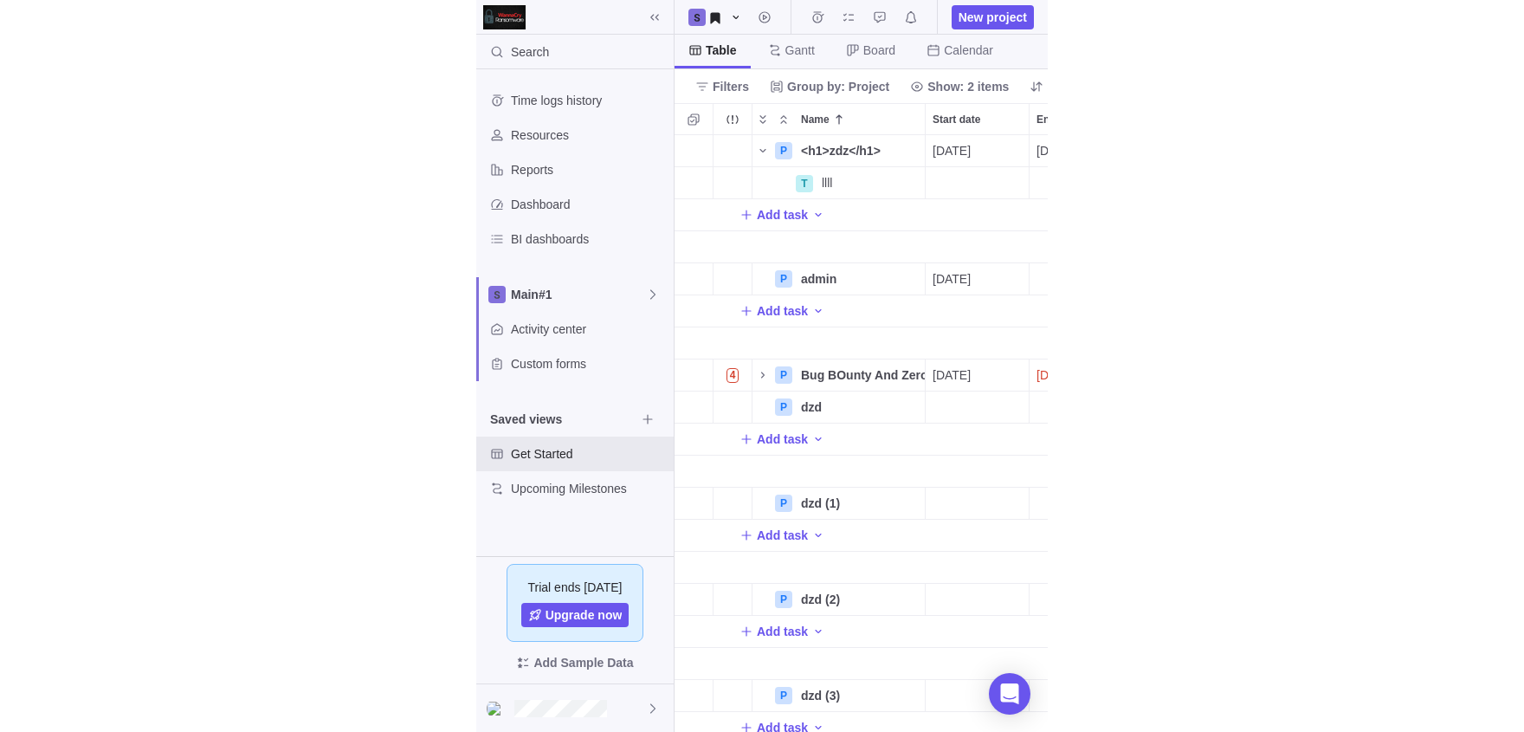
scroll to position [597, 1326]
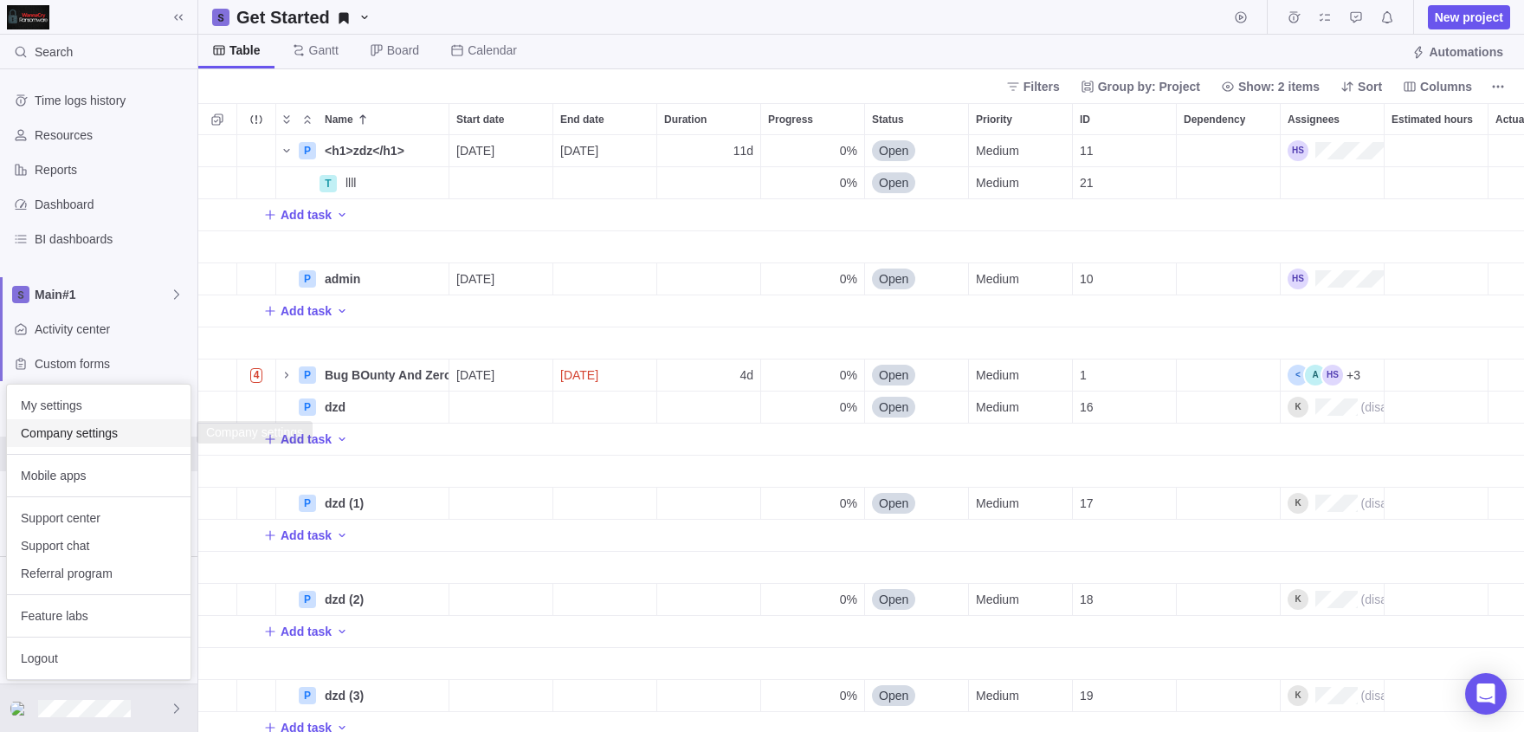
click at [90, 427] on span "Company settings" at bounding box center [99, 432] width 156 height 17
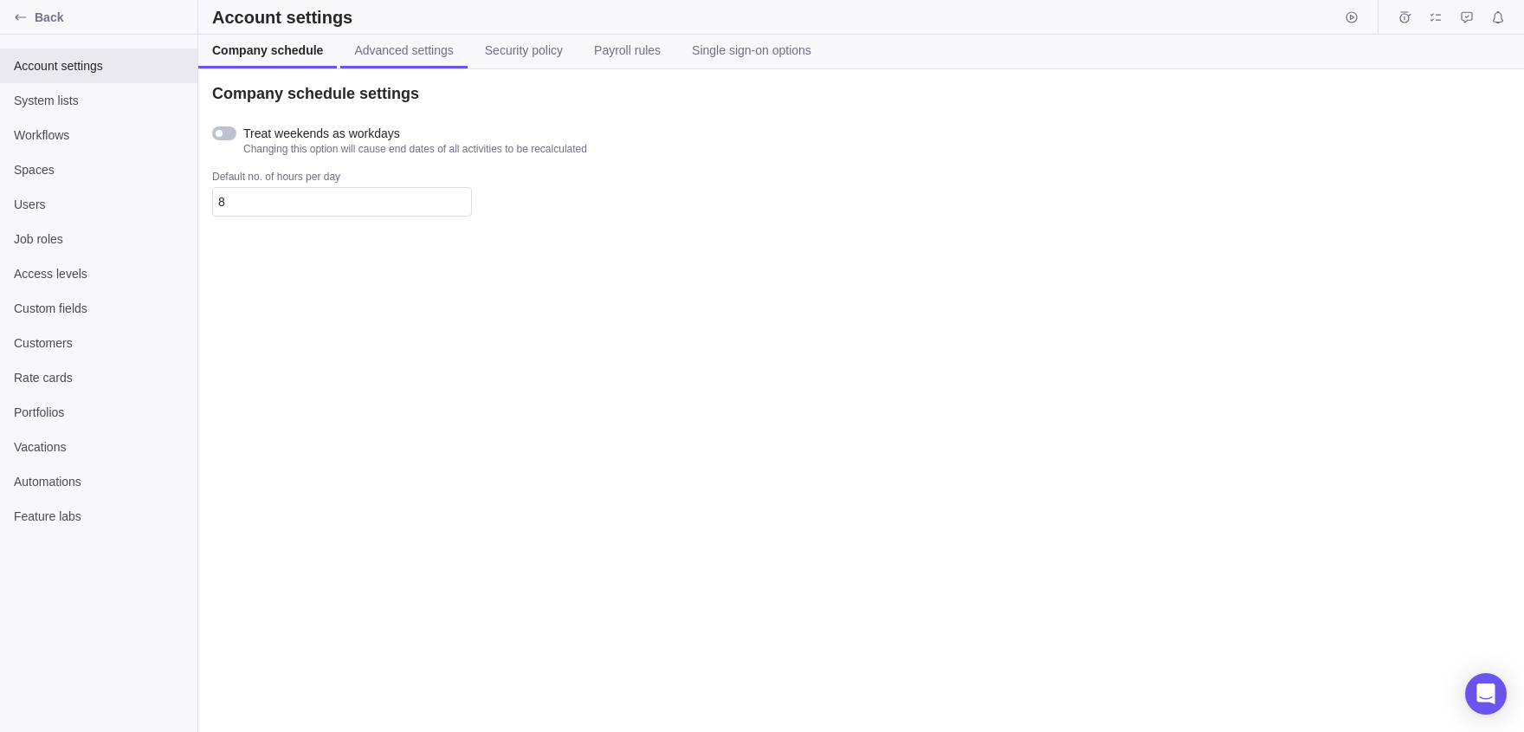
click at [414, 47] on span "Advanced settings" at bounding box center [403, 50] width 99 height 17
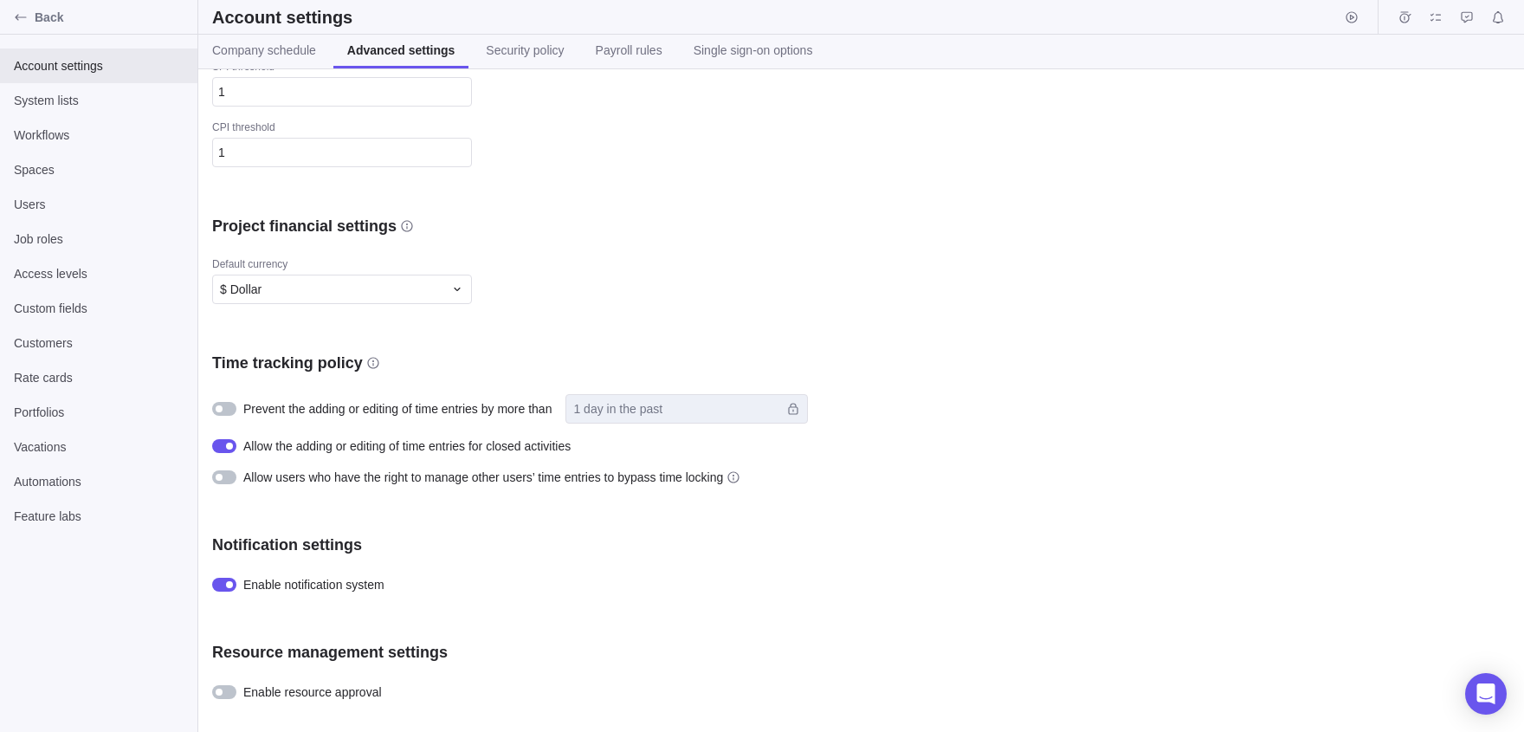
scroll to position [668, 0]
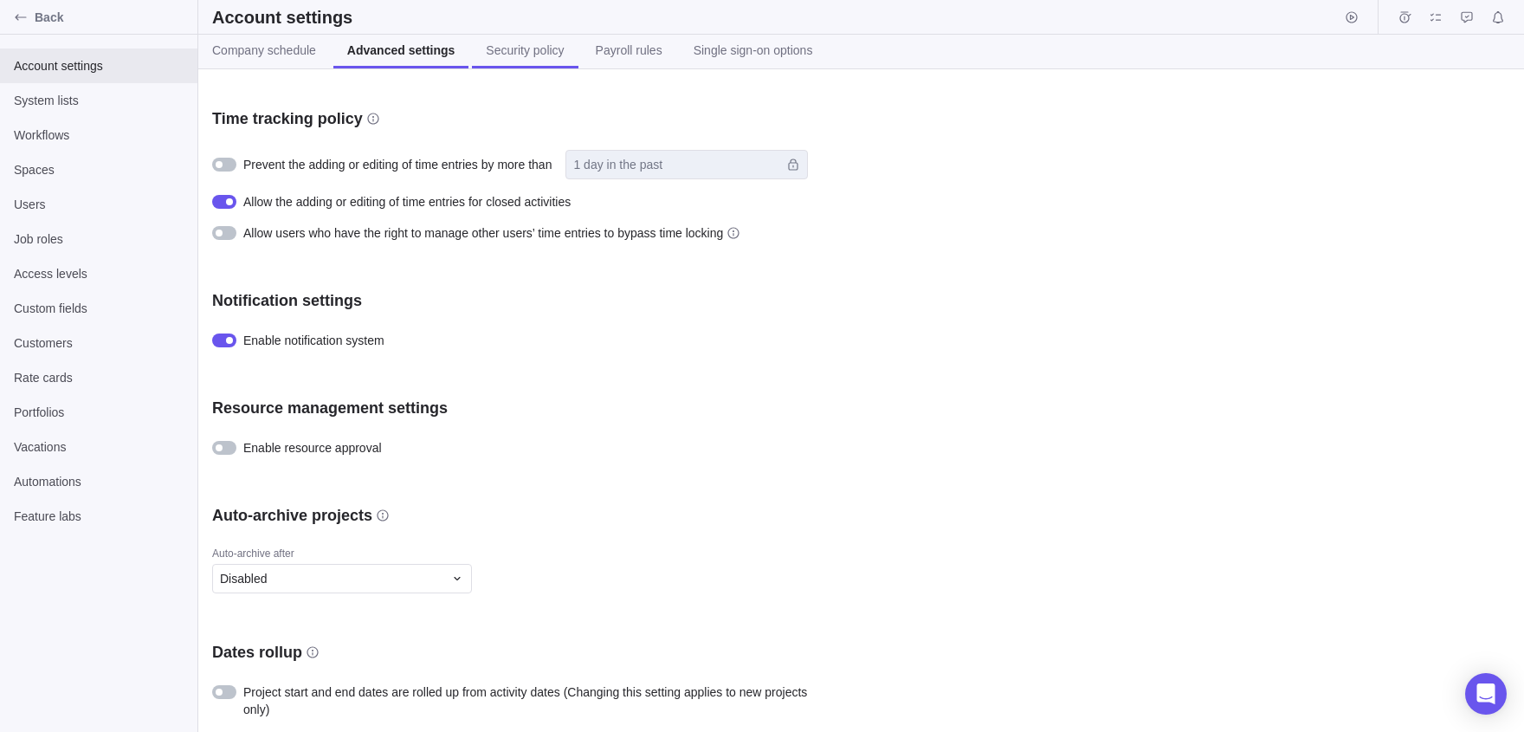
click at [533, 49] on span "Security policy" at bounding box center [525, 50] width 78 height 17
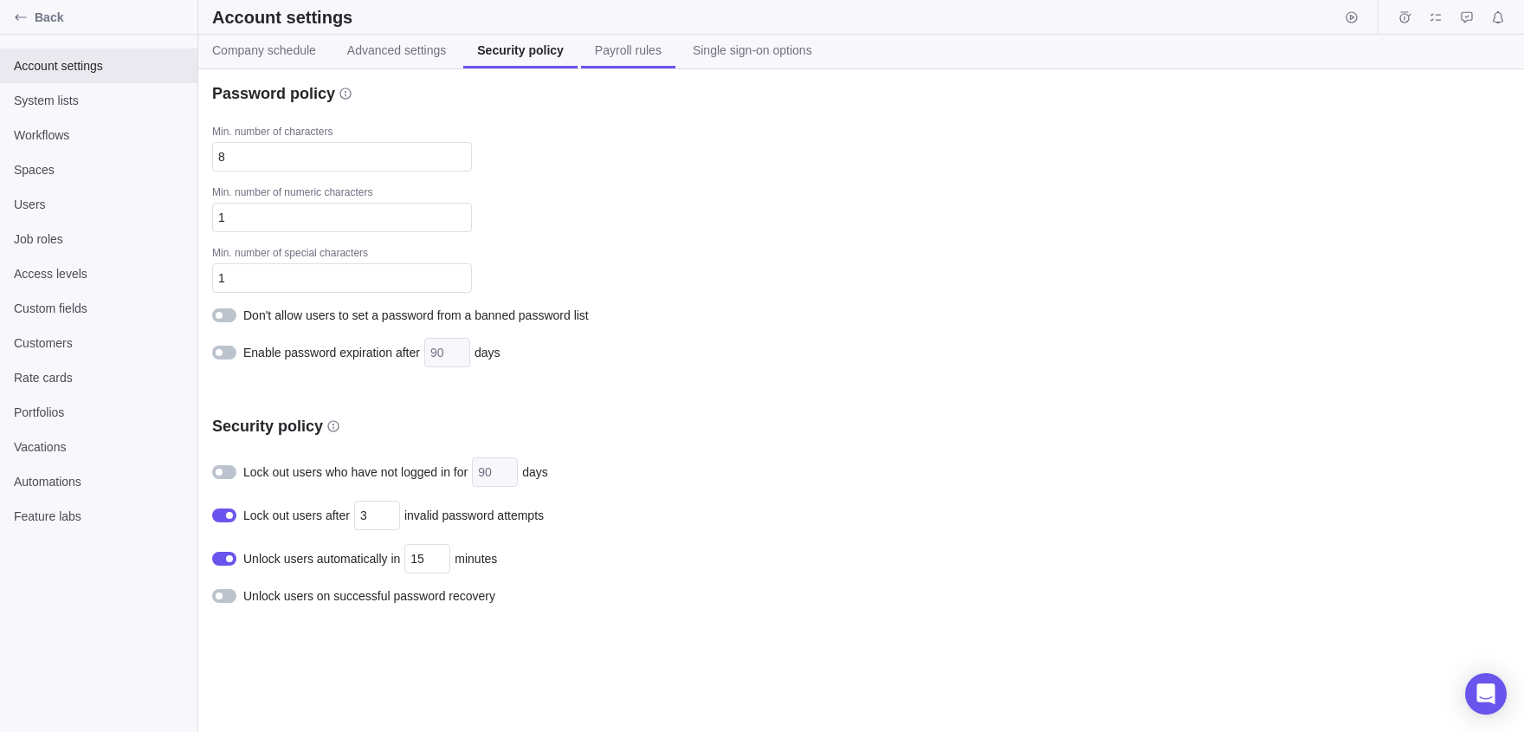
click at [571, 53] on span "Payroll rules" at bounding box center [628, 50] width 67 height 17
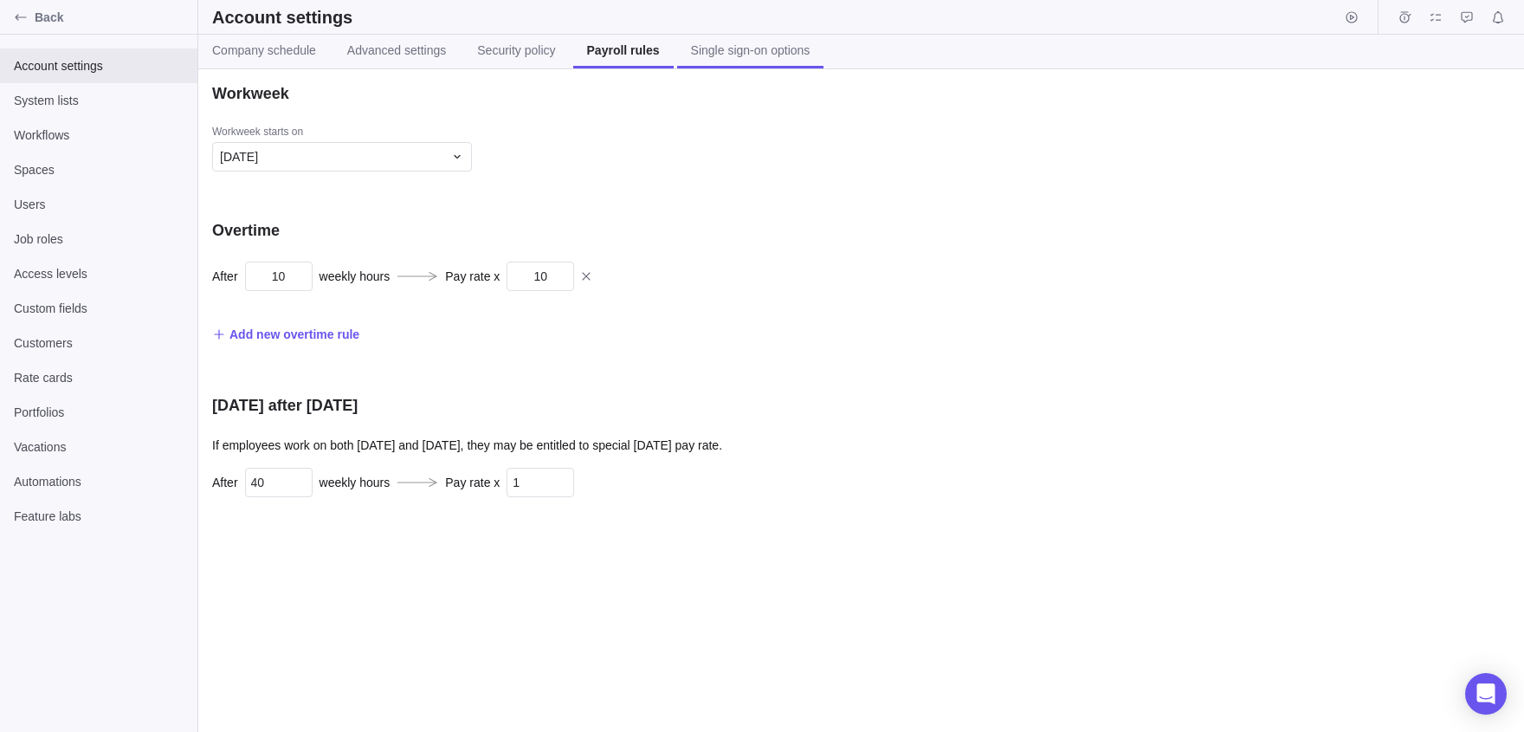
click at [571, 56] on span "Single sign-on options" at bounding box center [751, 50] width 120 height 17
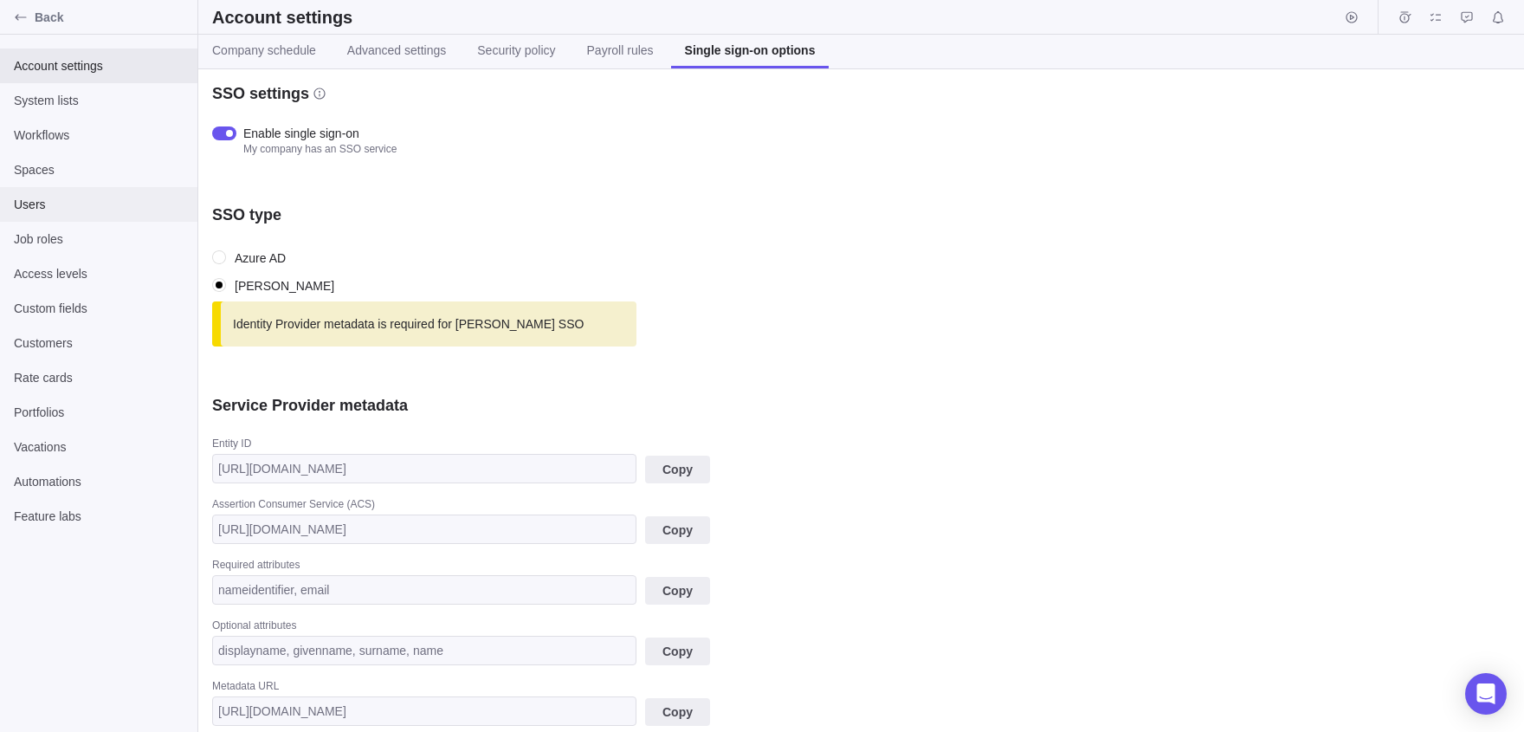
click at [32, 196] on span "Users" at bounding box center [99, 204] width 170 height 17
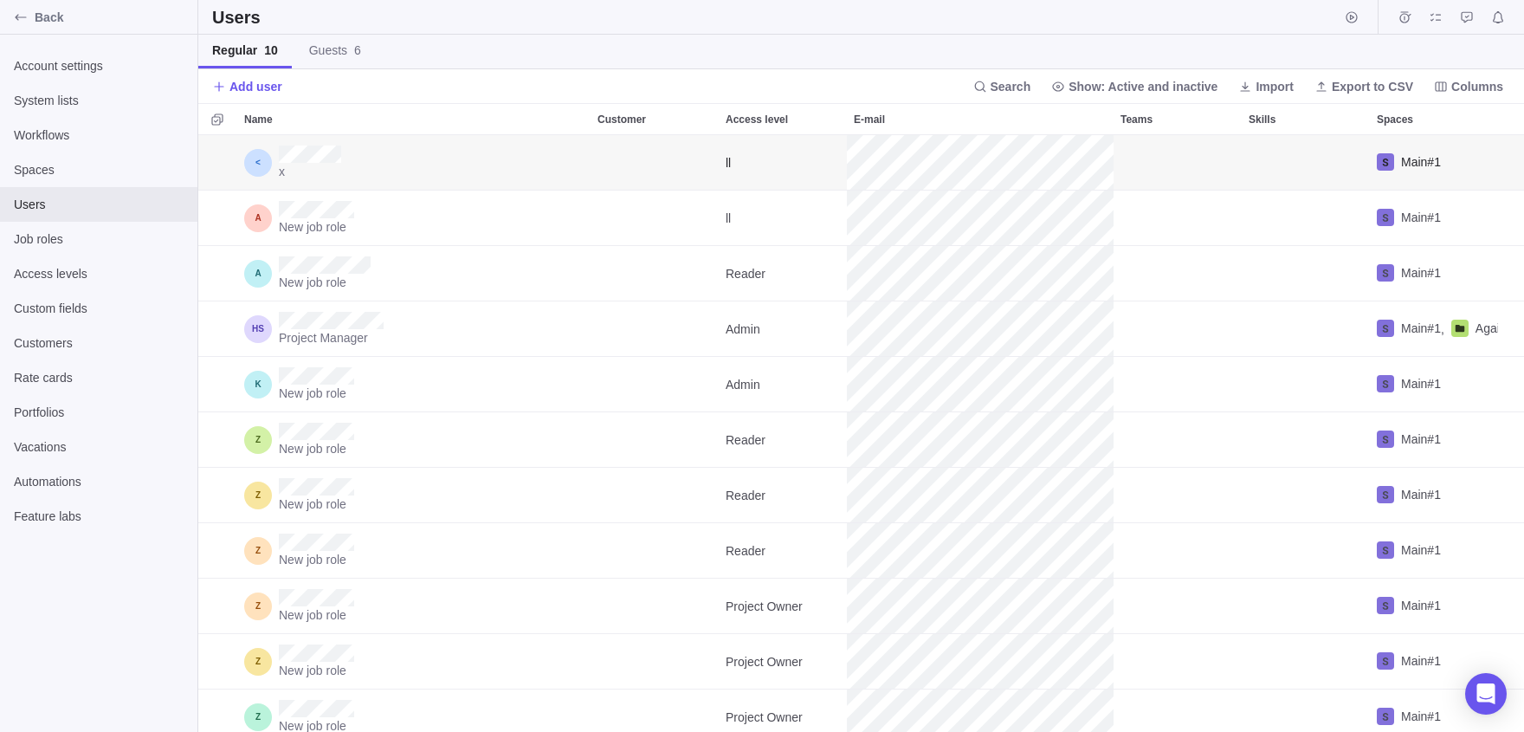
scroll to position [597, 1326]
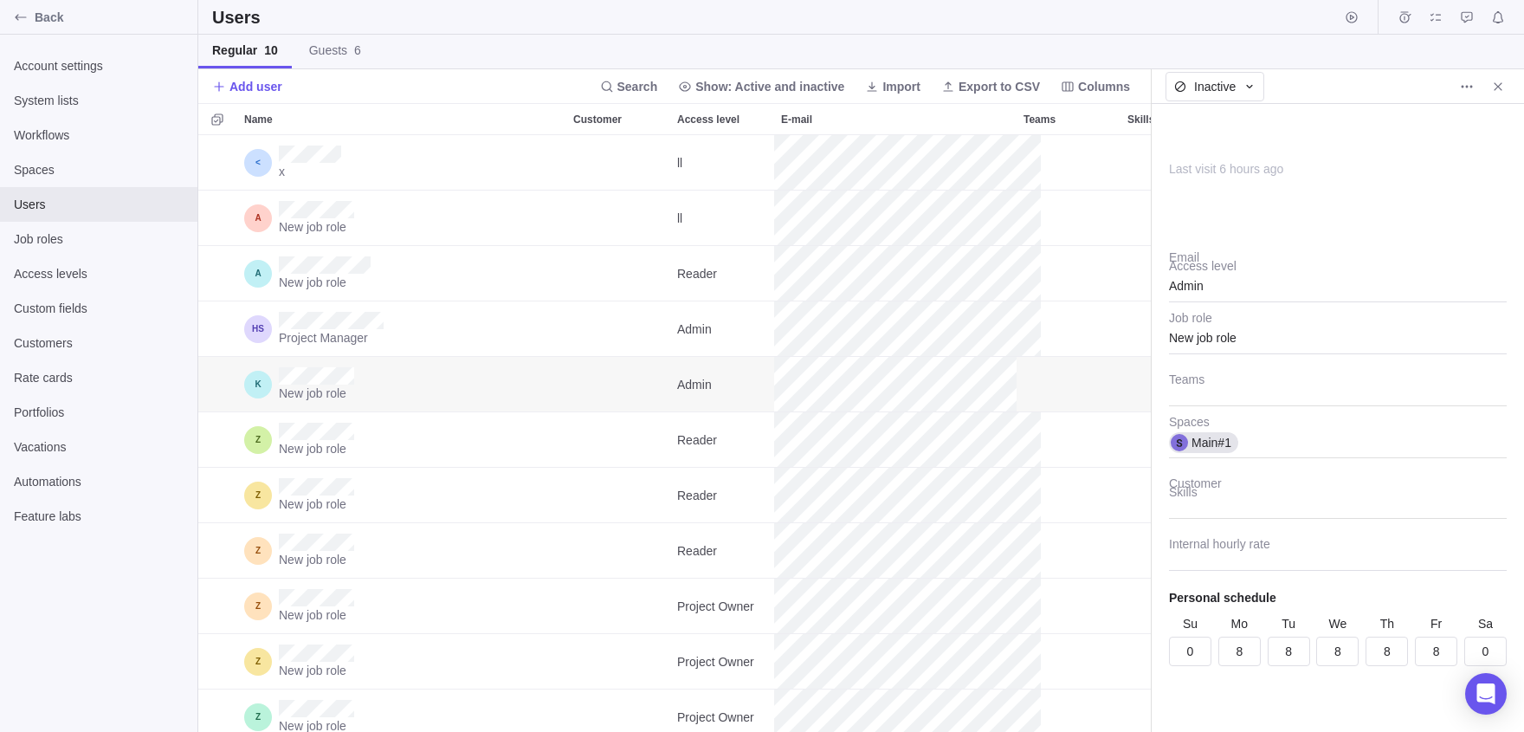
scroll to position [597, 953]
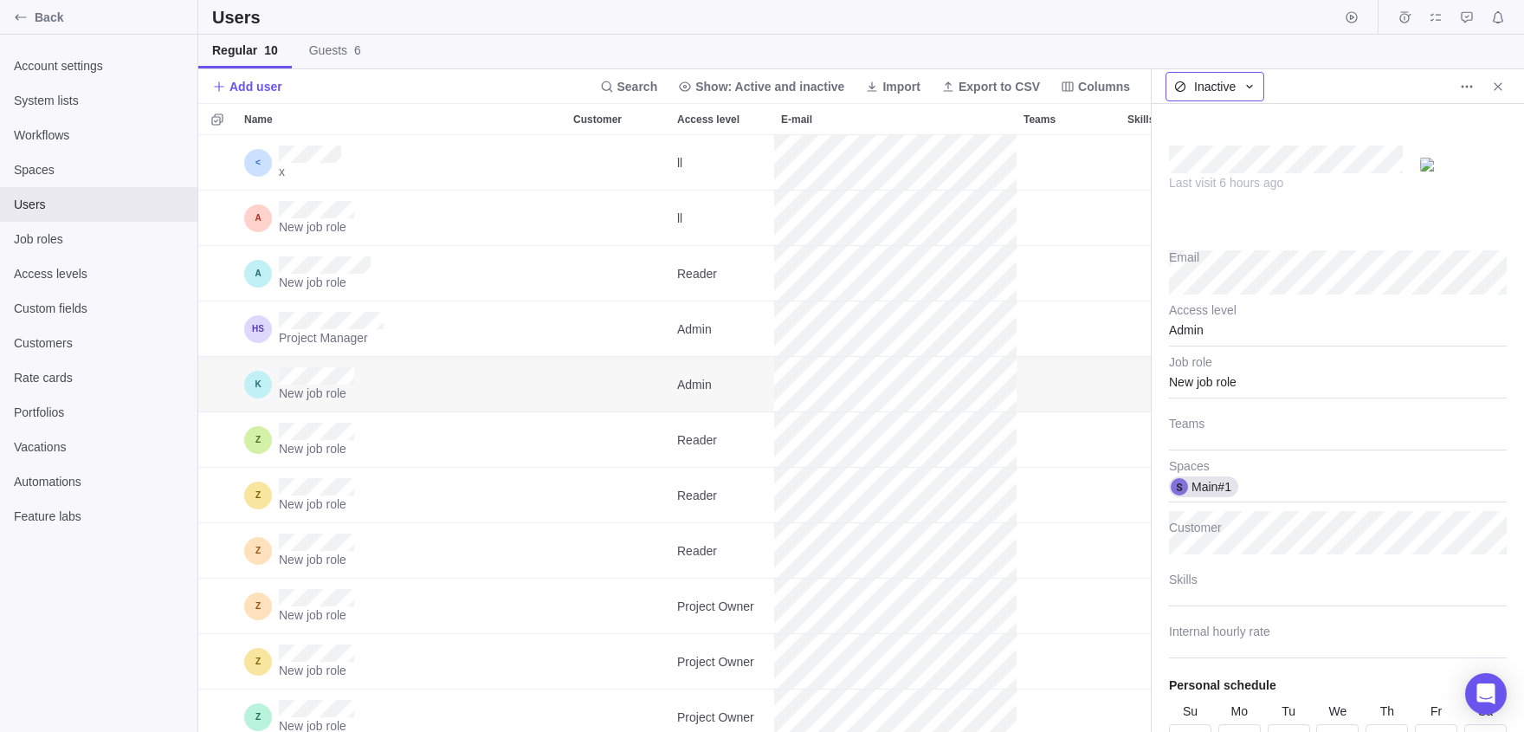
click at [571, 91] on span "Inactive" at bounding box center [1215, 86] width 42 height 17
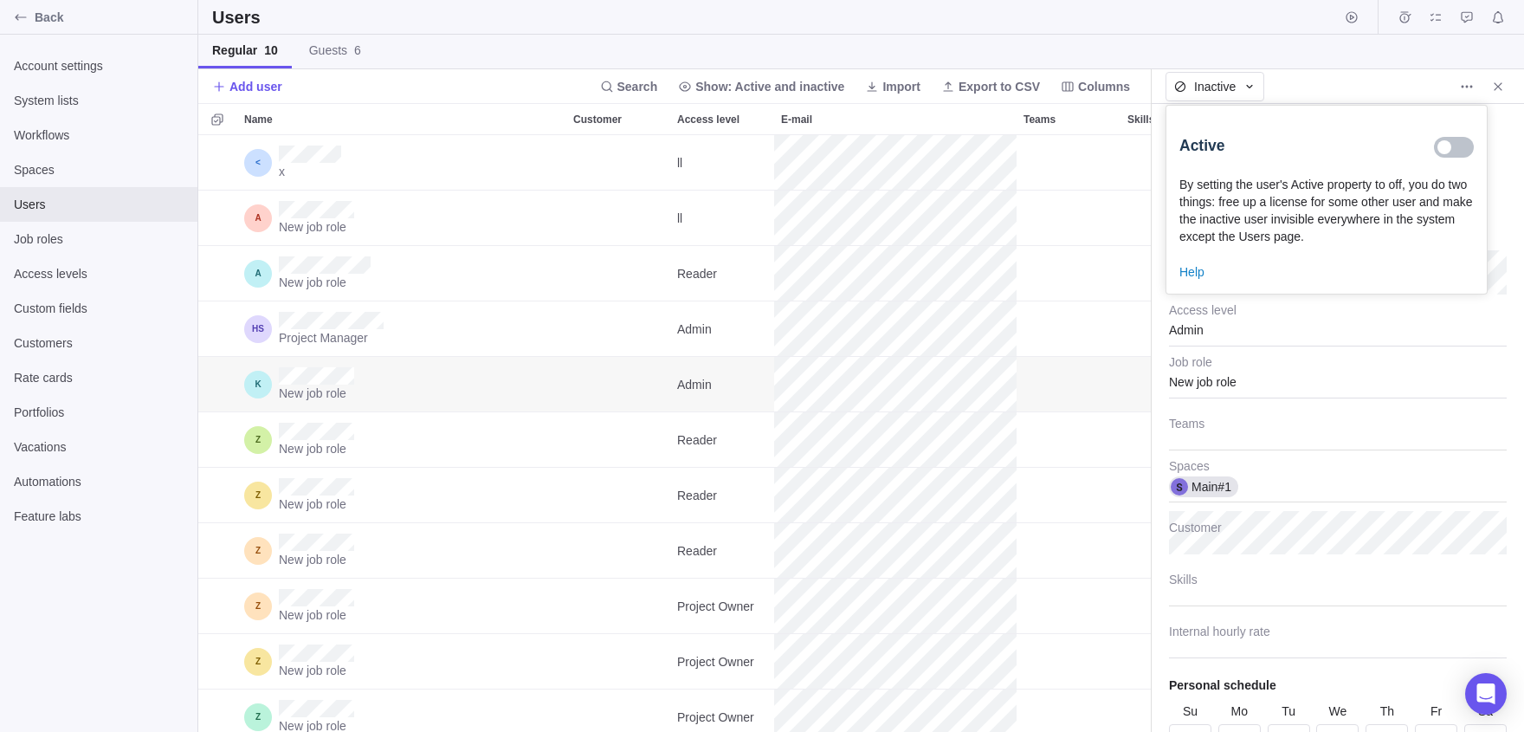
click at [571, 154] on div at bounding box center [1454, 147] width 40 height 21
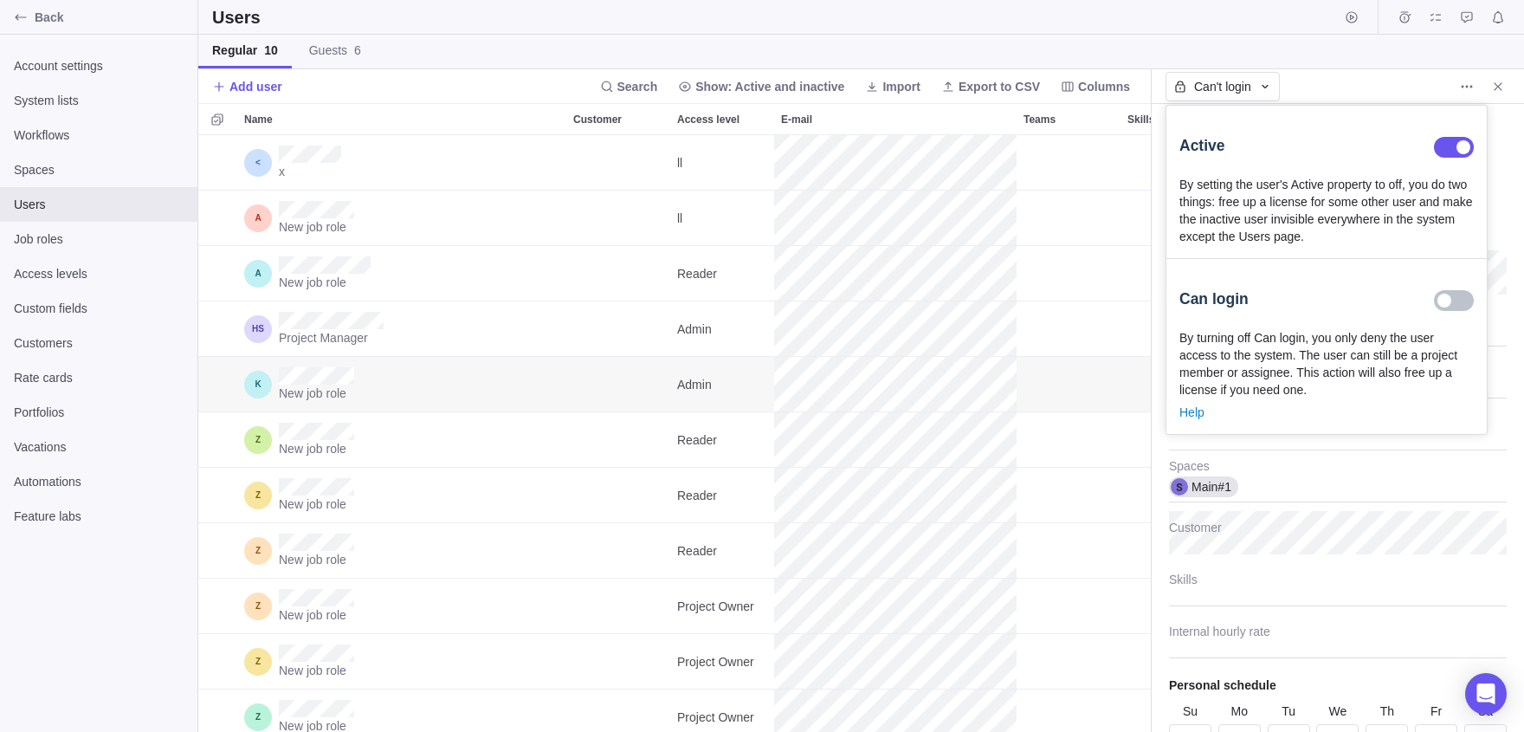
click at [571, 311] on div at bounding box center [1454, 300] width 40 height 21
click at [571, 378] on body "Back Account settings System lists Workflows Spaces Users Job roles Access leve…" at bounding box center [762, 366] width 1524 height 732
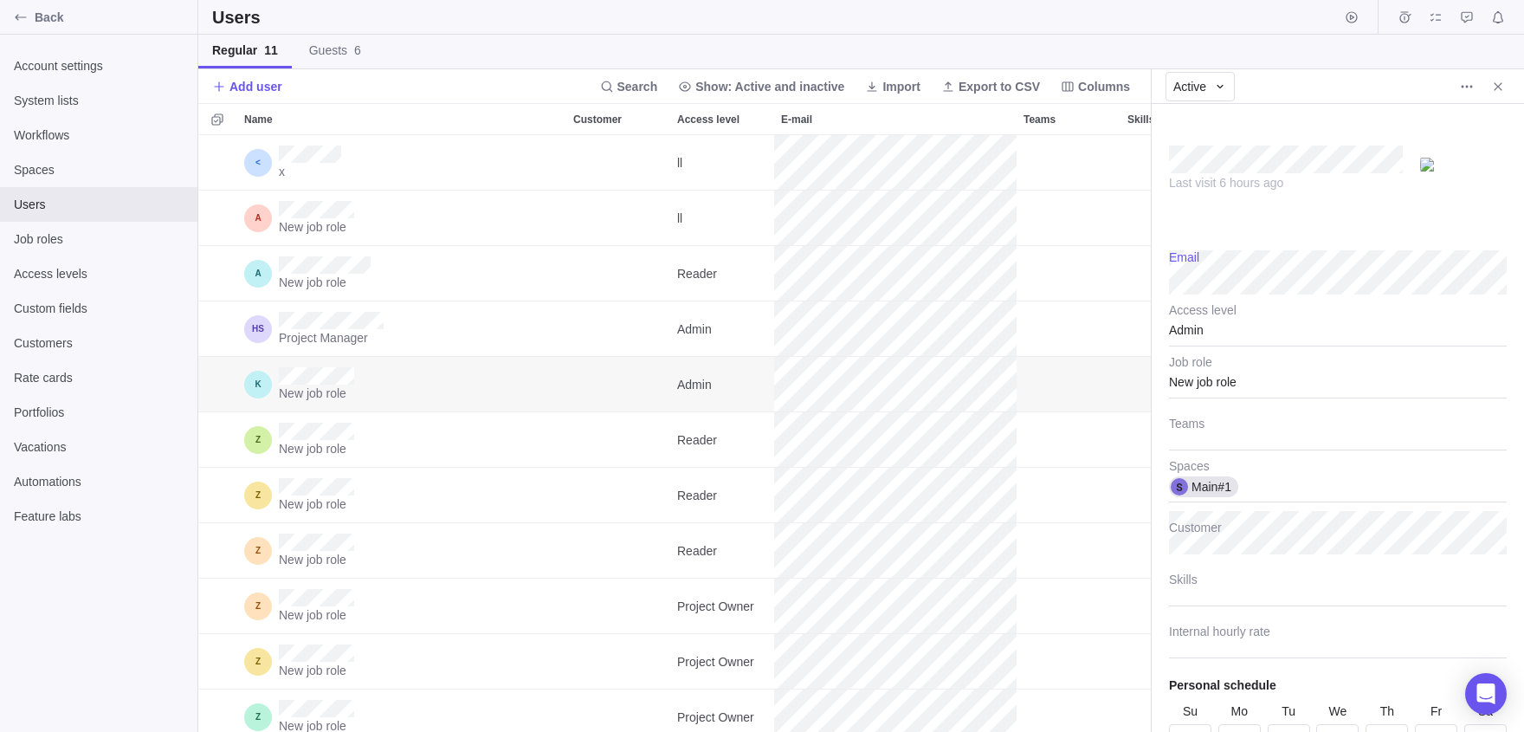
type textarea "x"
